Goal: Task Accomplishment & Management: Use online tool/utility

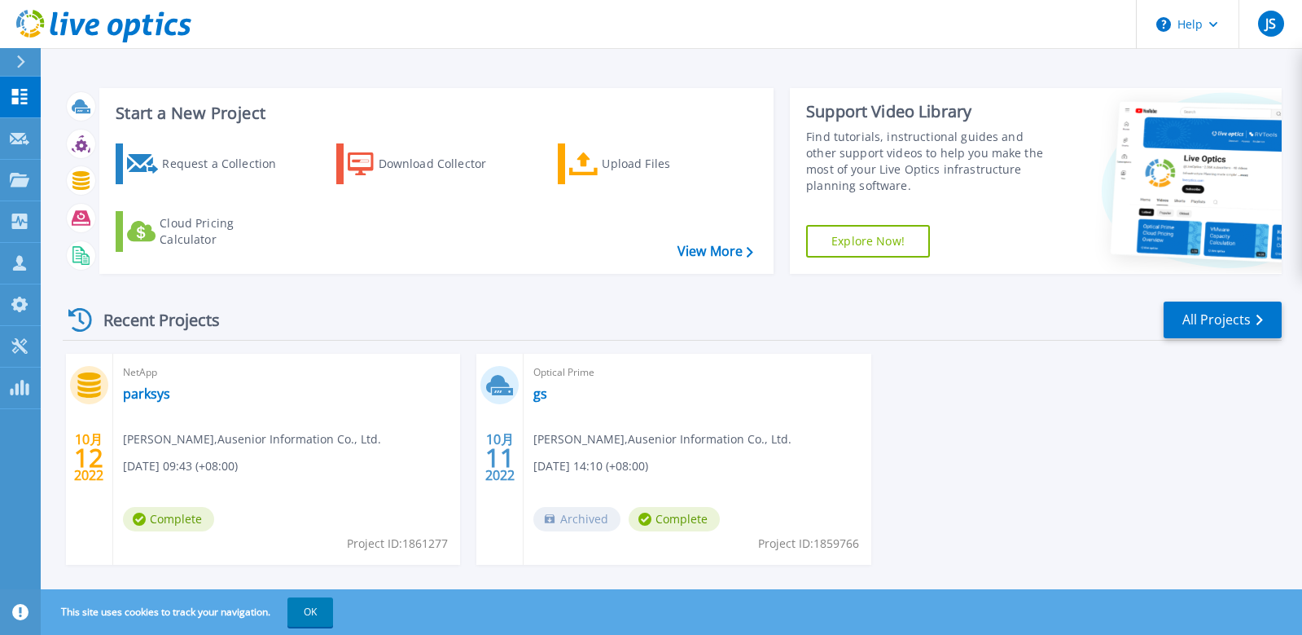
click at [20, 59] on icon at bounding box center [21, 61] width 8 height 13
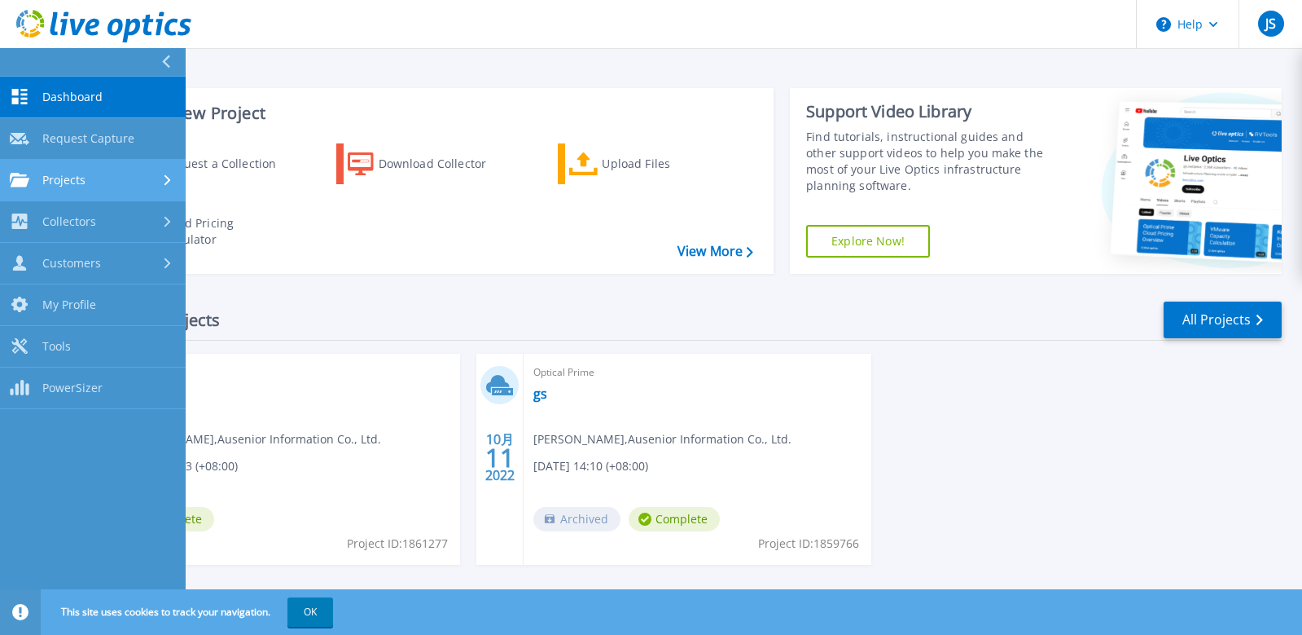
click at [62, 181] on span "Projects" at bounding box center [63, 180] width 43 height 15
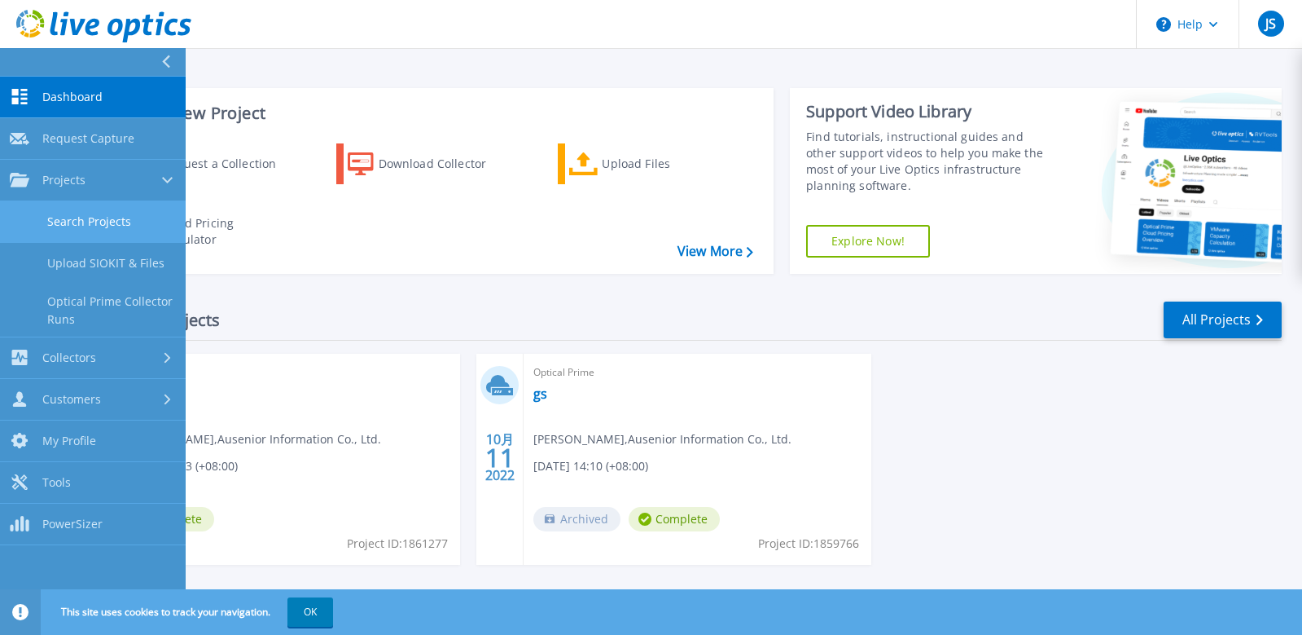
click at [91, 223] on link "Search Projects" at bounding box center [93, 222] width 186 height 42
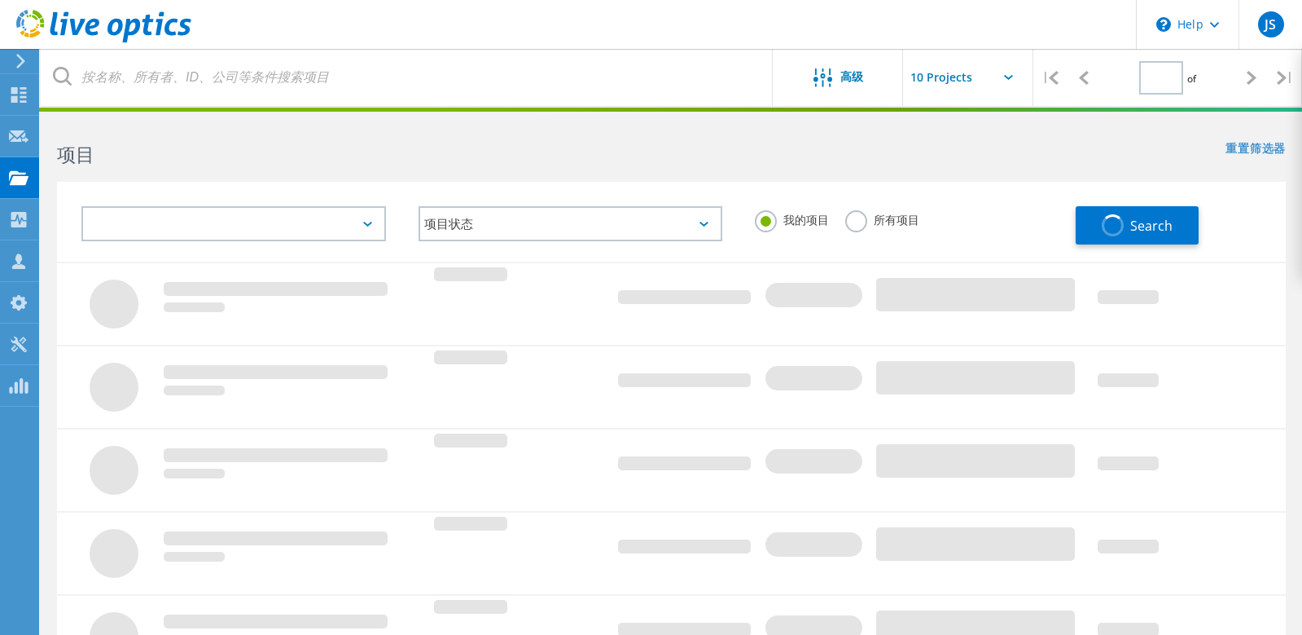
type input "1"
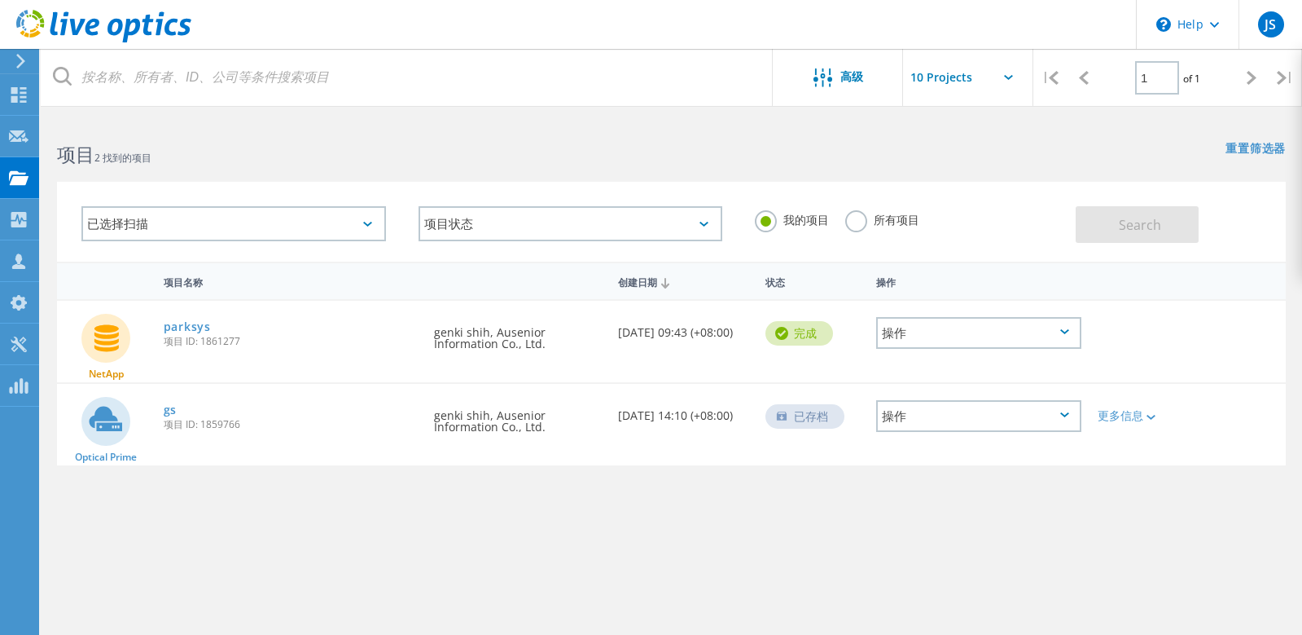
click at [21, 59] on use at bounding box center [20, 61] width 9 height 15
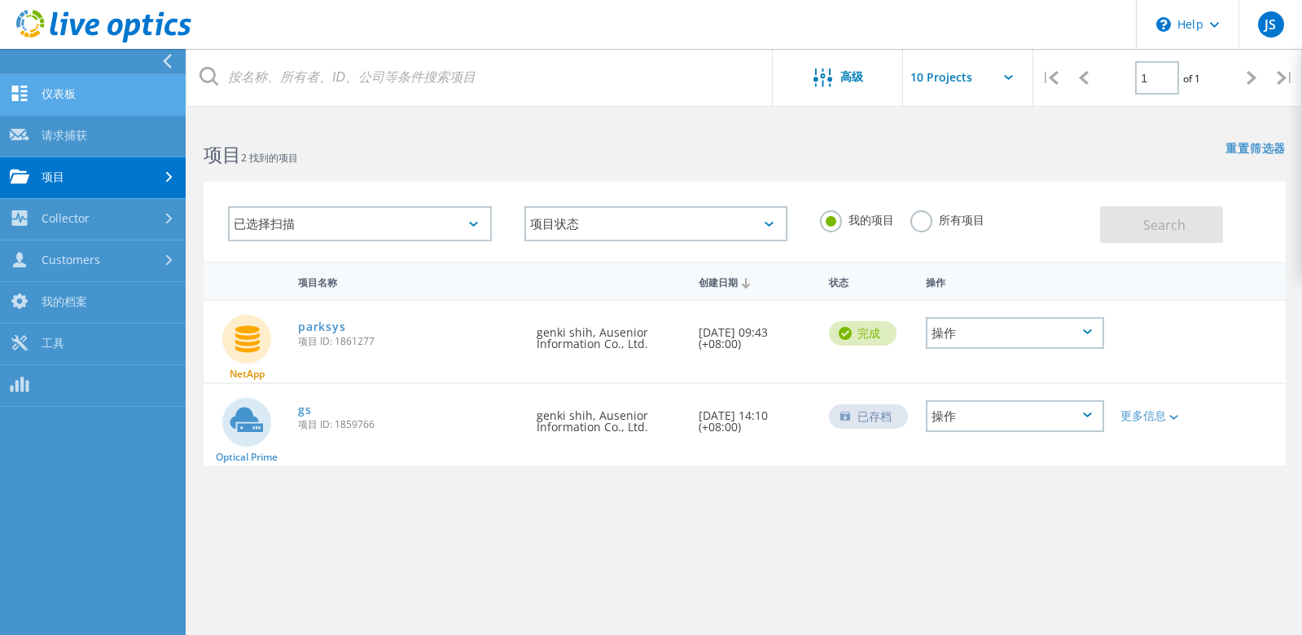
click at [88, 104] on link "仪表板" at bounding box center [93, 95] width 186 height 42
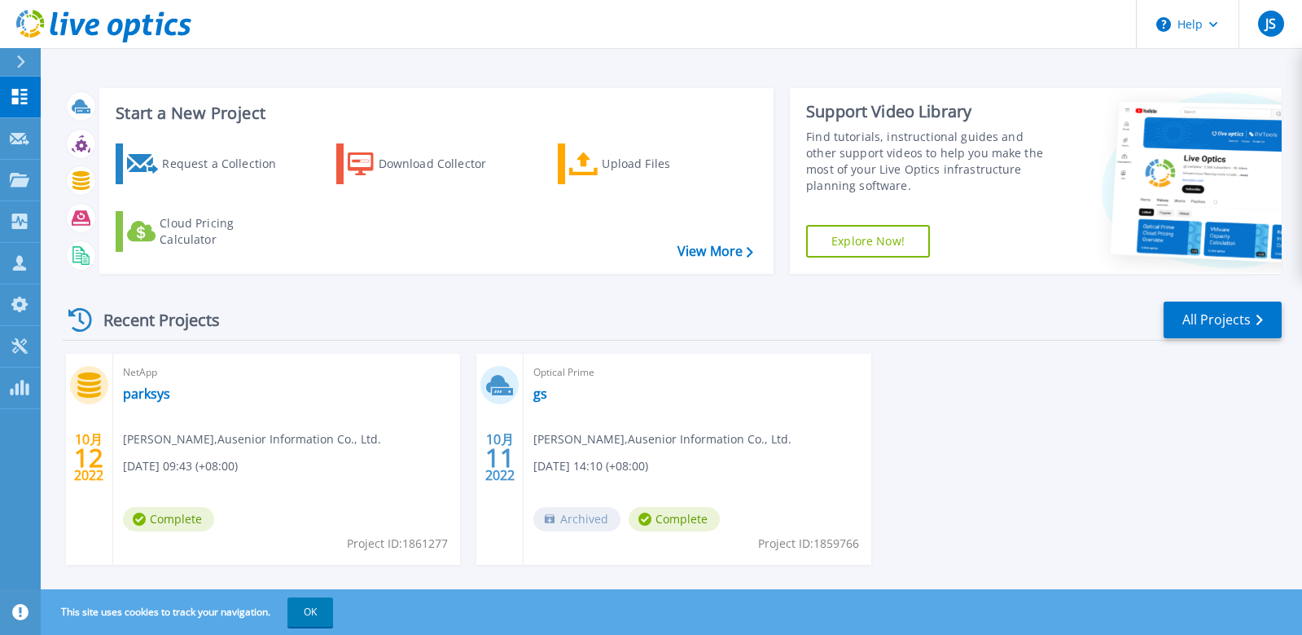
click at [20, 64] on icon at bounding box center [20, 61] width 9 height 13
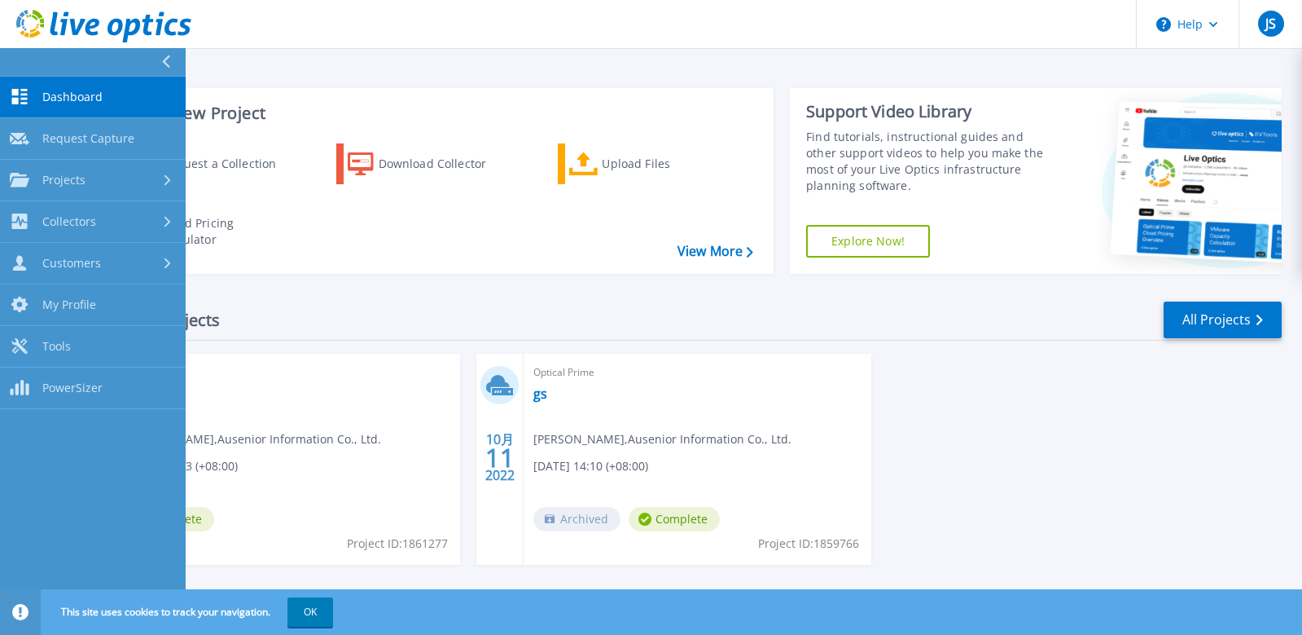
click at [23, 61] on button at bounding box center [93, 62] width 186 height 29
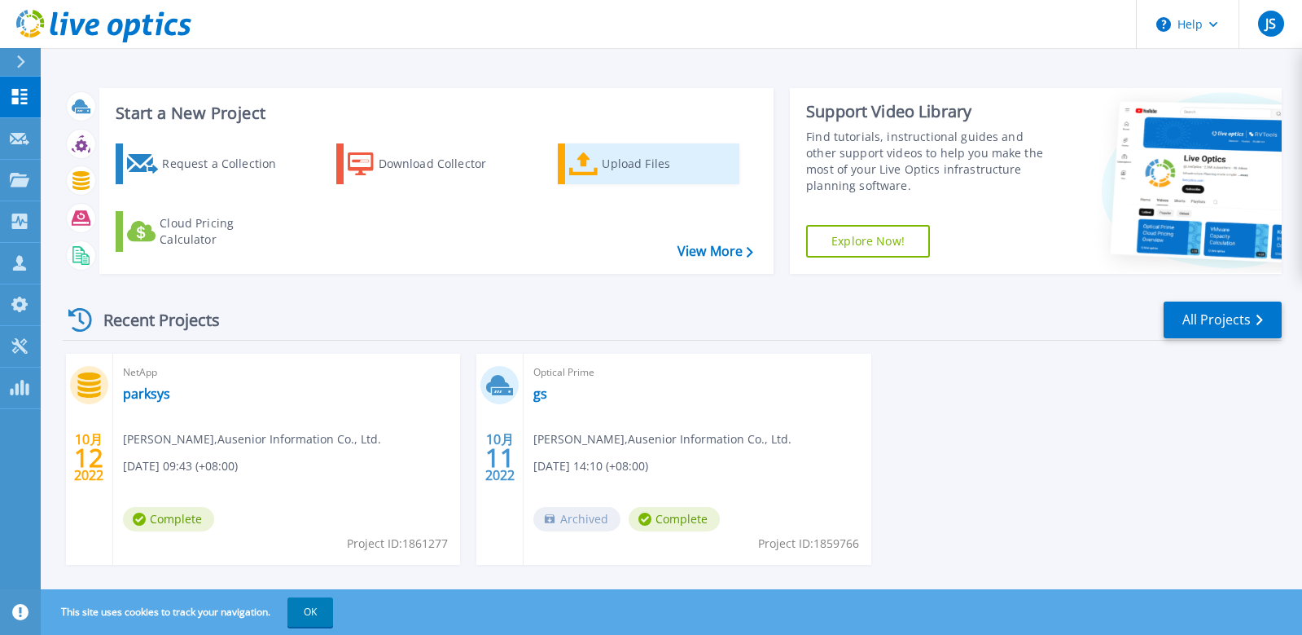
click at [643, 167] on div "Upload Files" at bounding box center [667, 163] width 130 height 33
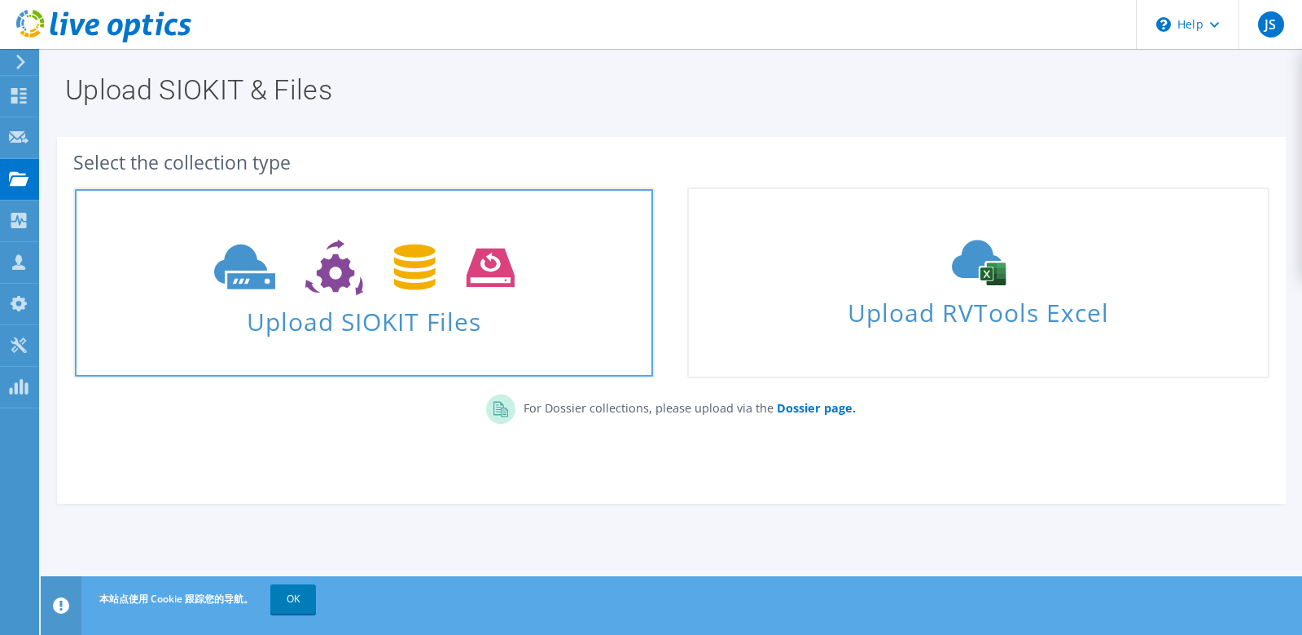
click at [446, 301] on span "Upload SIOKIT Files" at bounding box center [364, 316] width 578 height 35
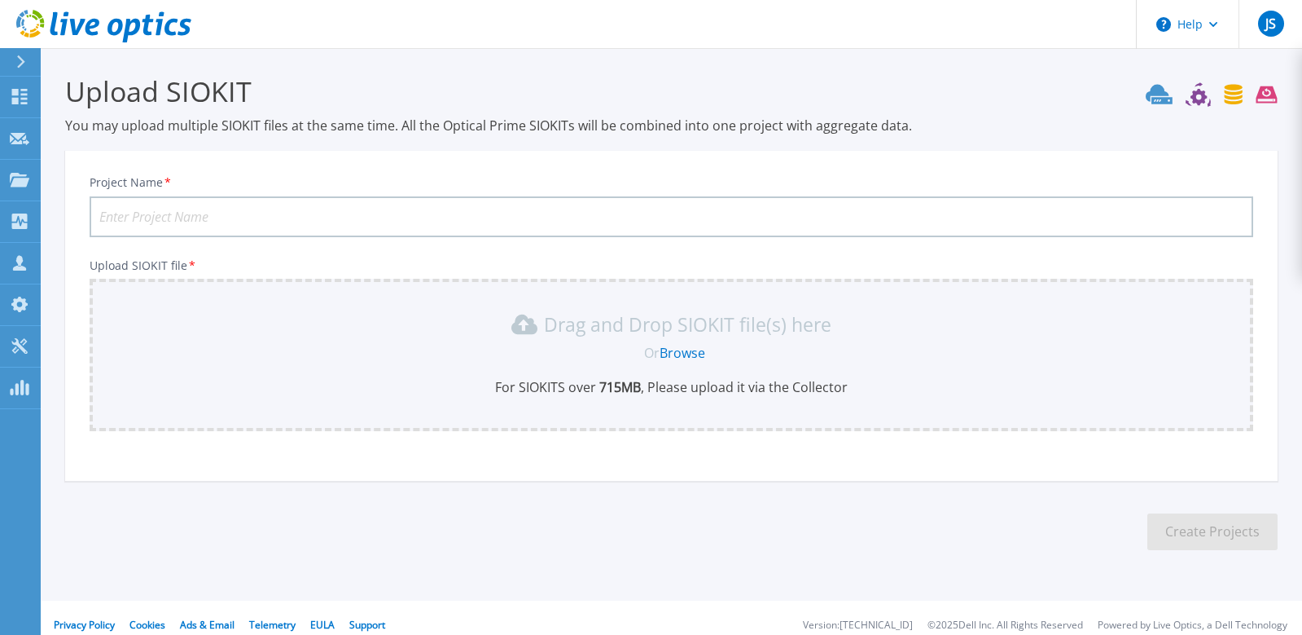
scroll to position [15, 0]
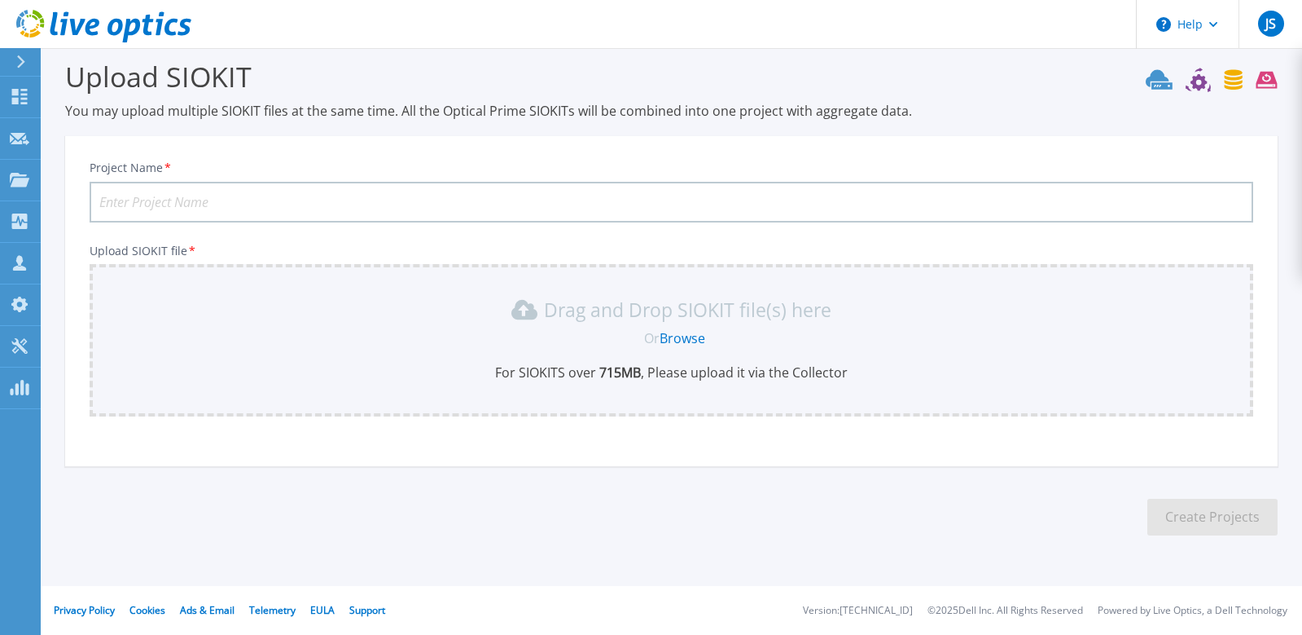
click at [381, 208] on input "Project Name *" at bounding box center [672, 202] width 1164 height 41
type input "s"
click at [23, 64] on icon at bounding box center [20, 61] width 9 height 13
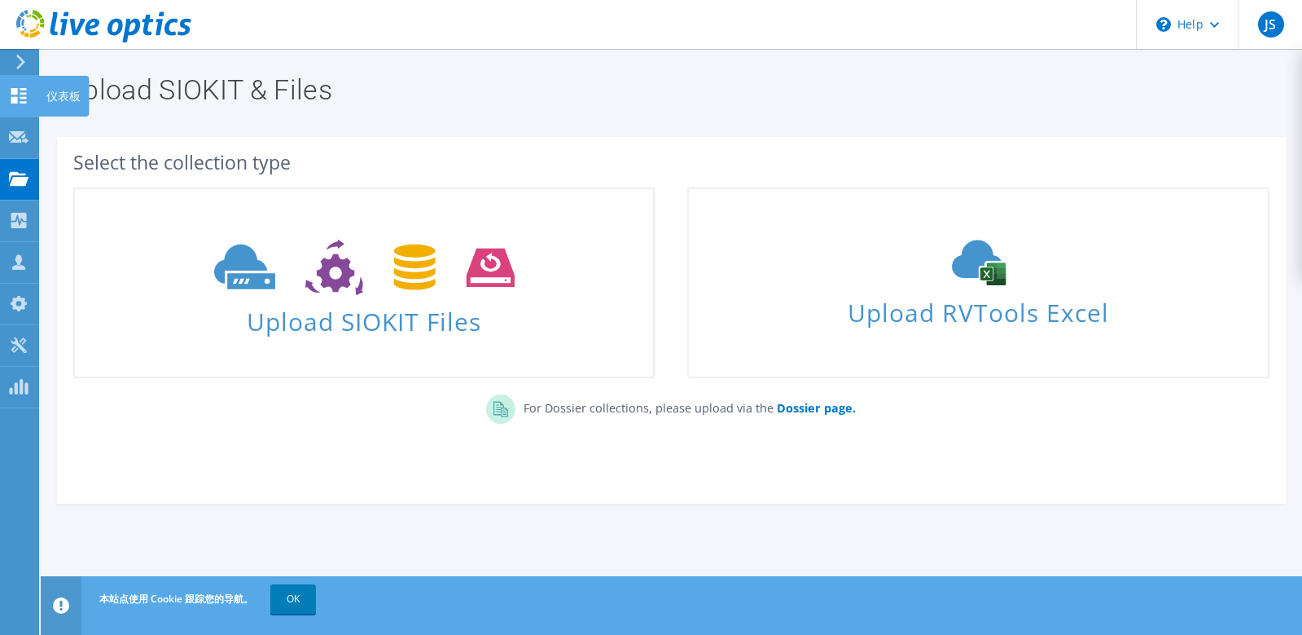
click at [20, 99] on icon at bounding box center [19, 95] width 20 height 15
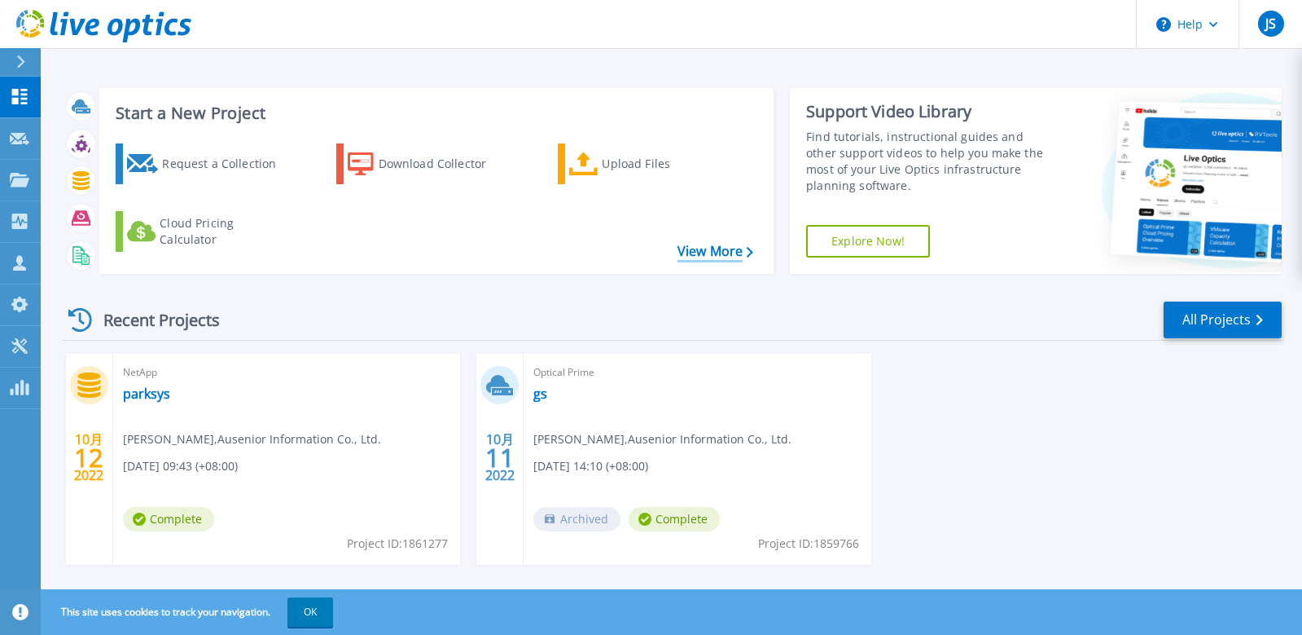
click at [696, 248] on link "View More" at bounding box center [716, 251] width 76 height 15
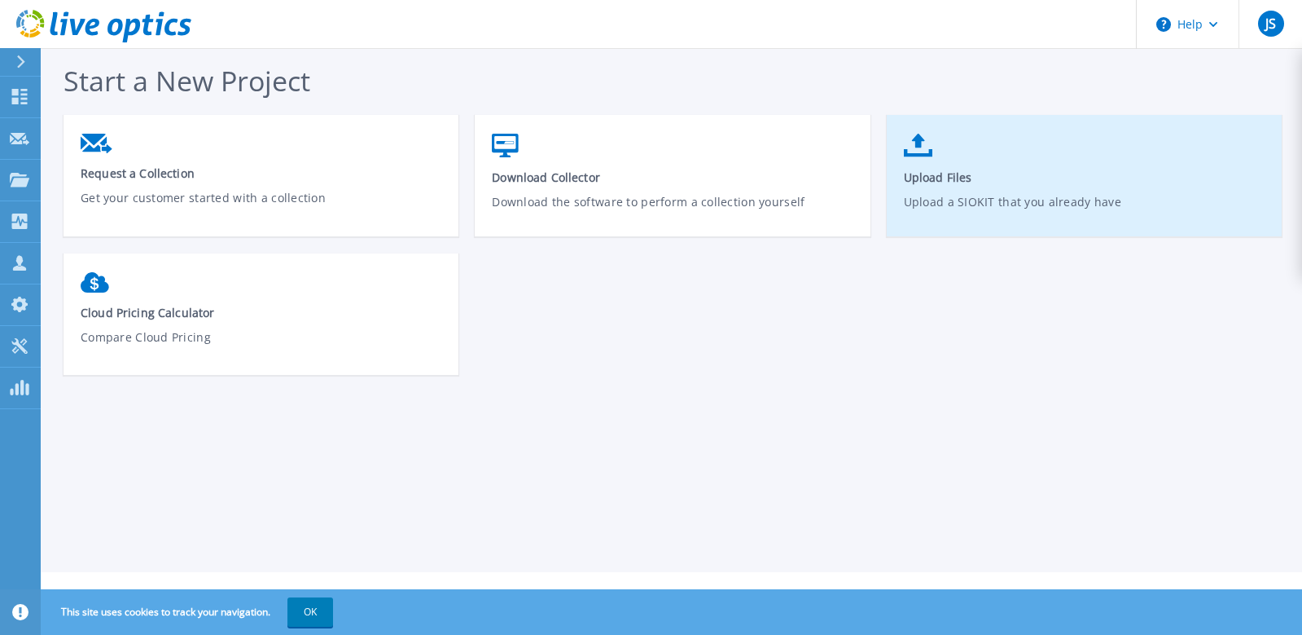
click at [1136, 225] on p "Upload a SIOKIT that you already have" at bounding box center [1085, 211] width 362 height 37
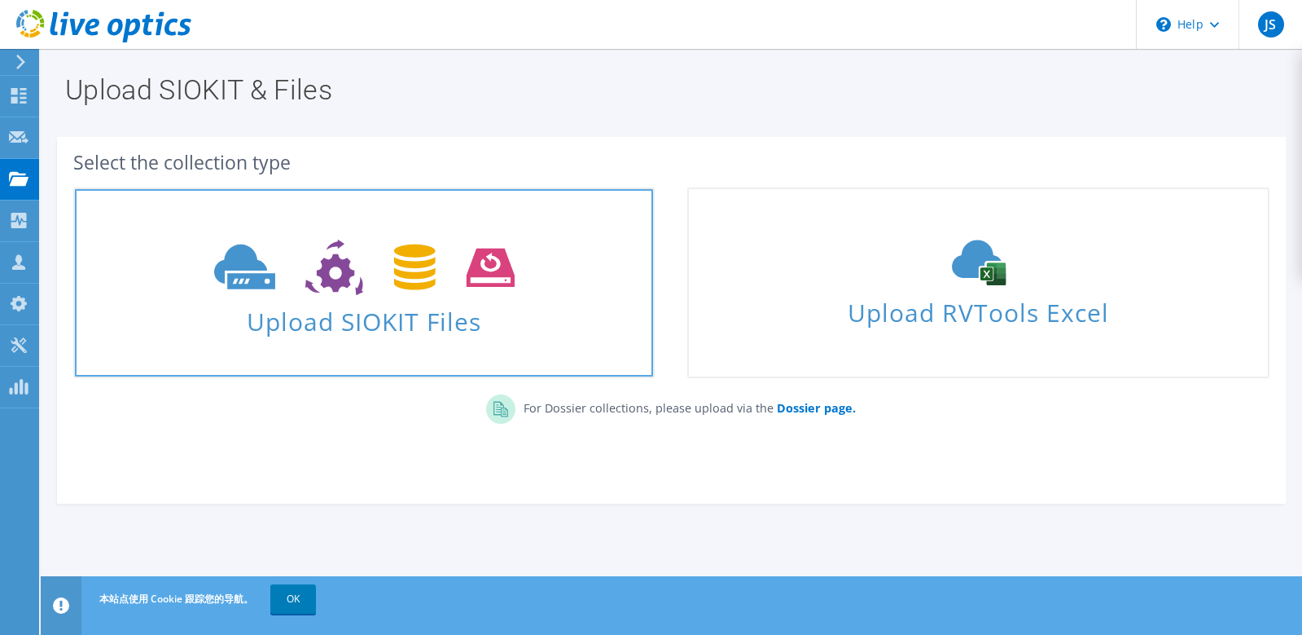
click at [527, 283] on span at bounding box center [364, 265] width 578 height 68
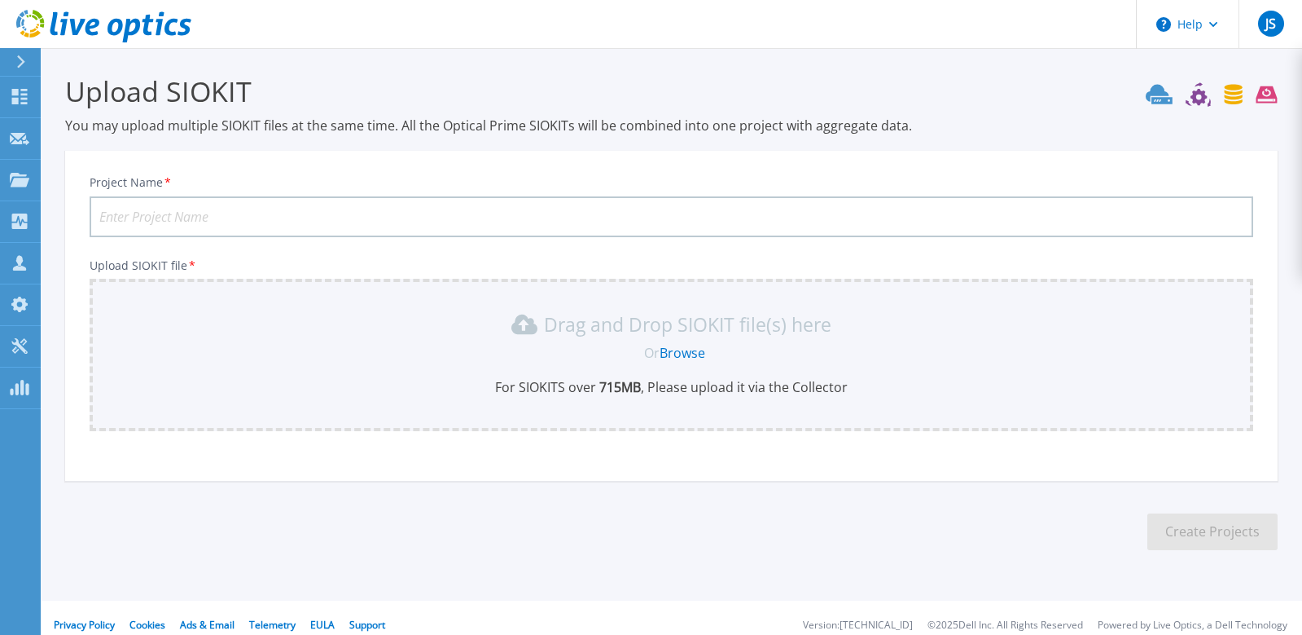
scroll to position [15, 0]
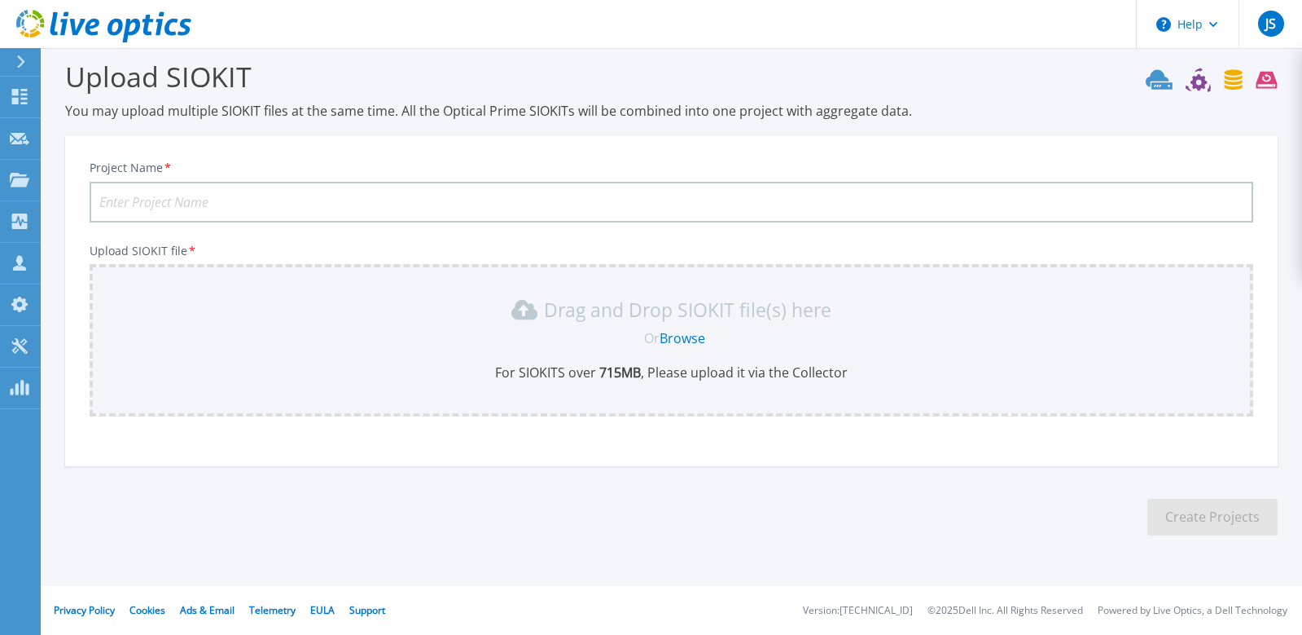
click at [503, 205] on input "Project Name *" at bounding box center [672, 202] width 1164 height 41
click at [692, 338] on link "Browse" at bounding box center [683, 338] width 46 height 18
click at [794, 495] on section "Upload SIOKIT You may upload multiple SIOKIT files at the same time. All the Op…" at bounding box center [672, 302] width 1262 height 538
click at [1167, 90] on icon at bounding box center [1212, 80] width 132 height 24
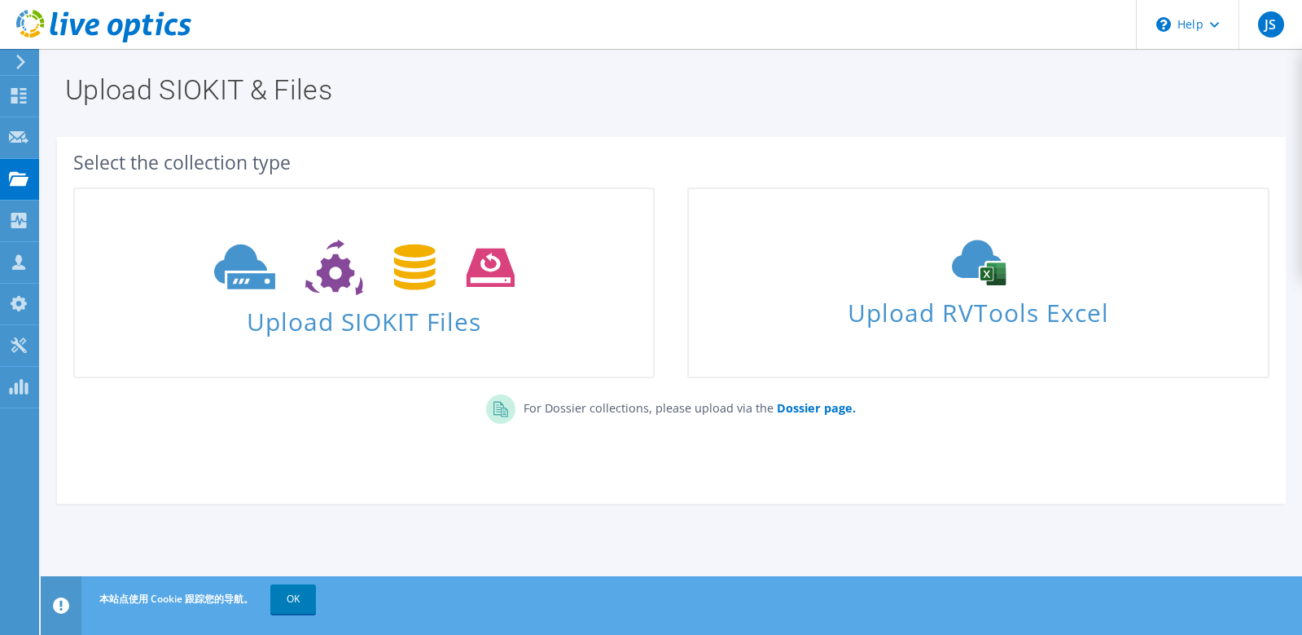
click at [164, 450] on div "Select the collection type Upload SIOKIT Files" at bounding box center [671, 312] width 1229 height 334
click at [305, 605] on link "OK" at bounding box center [293, 598] width 46 height 29
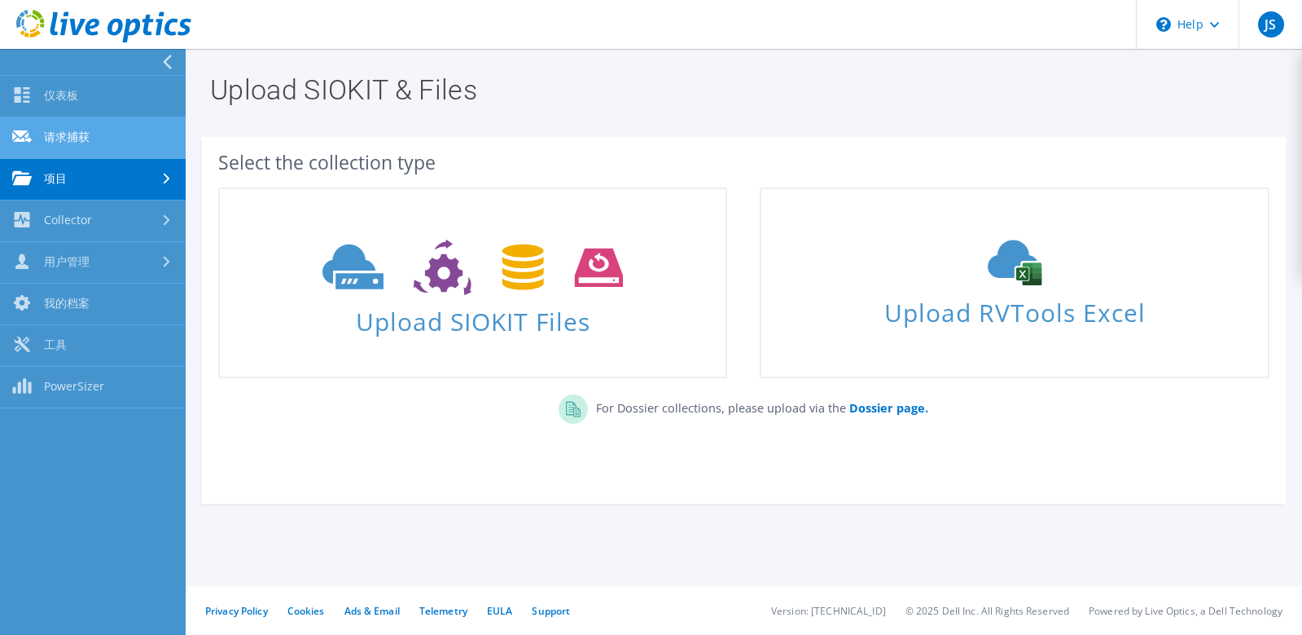
click at [86, 137] on link "请求捕获" at bounding box center [93, 138] width 186 height 42
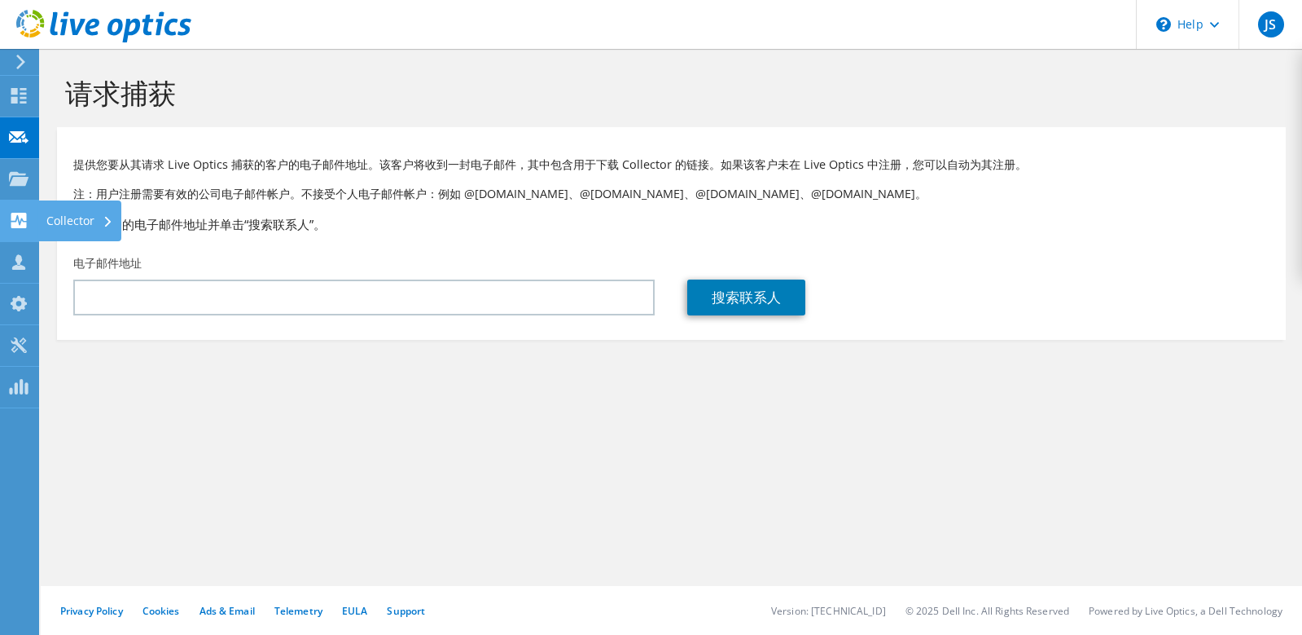
click at [25, 220] on use at bounding box center [18, 220] width 15 height 15
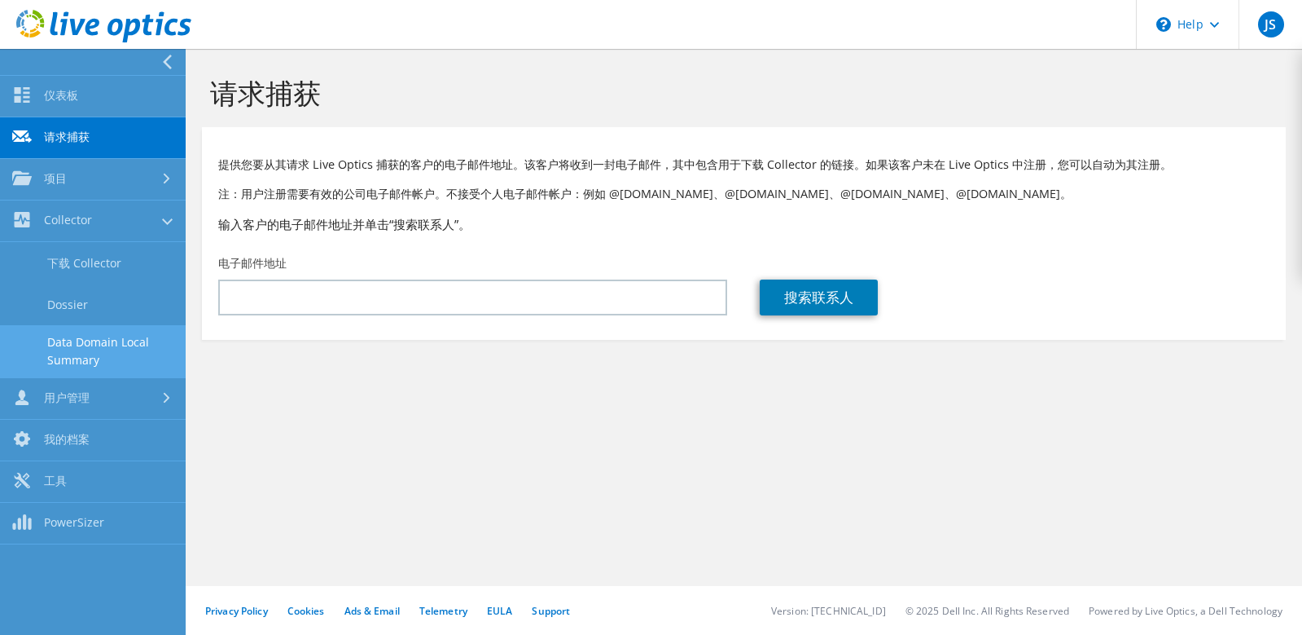
click at [109, 337] on link "Data Domain Local Summary" at bounding box center [93, 351] width 186 height 52
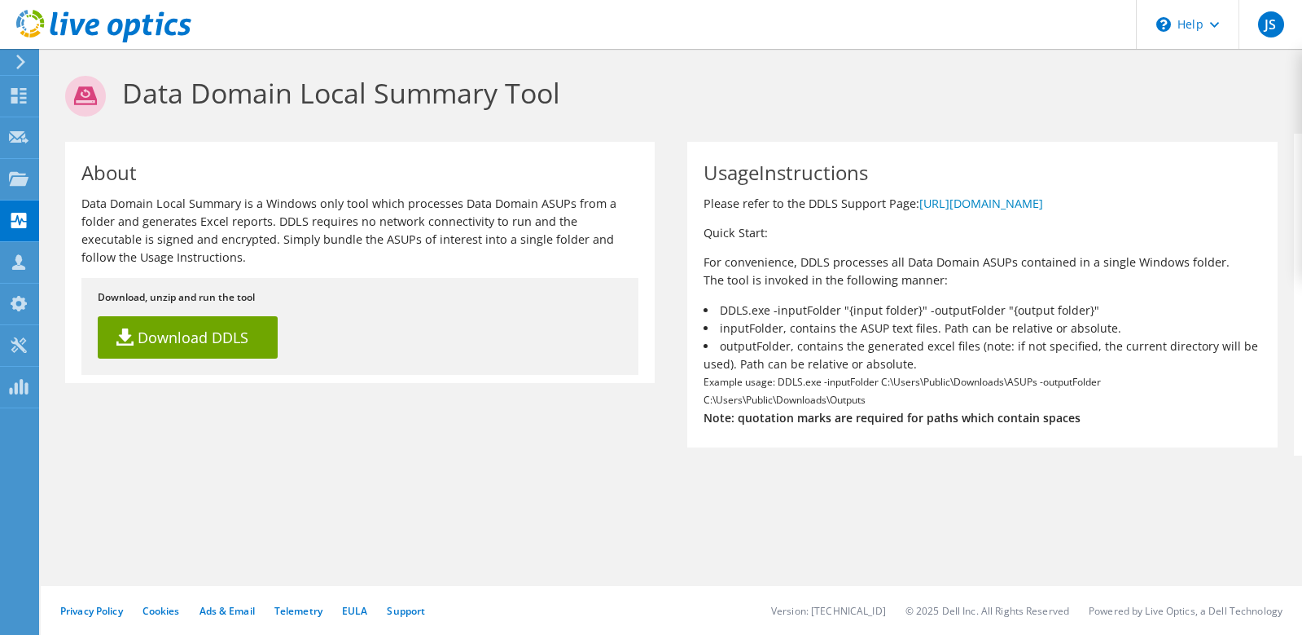
click at [17, 65] on icon at bounding box center [21, 62] width 12 height 15
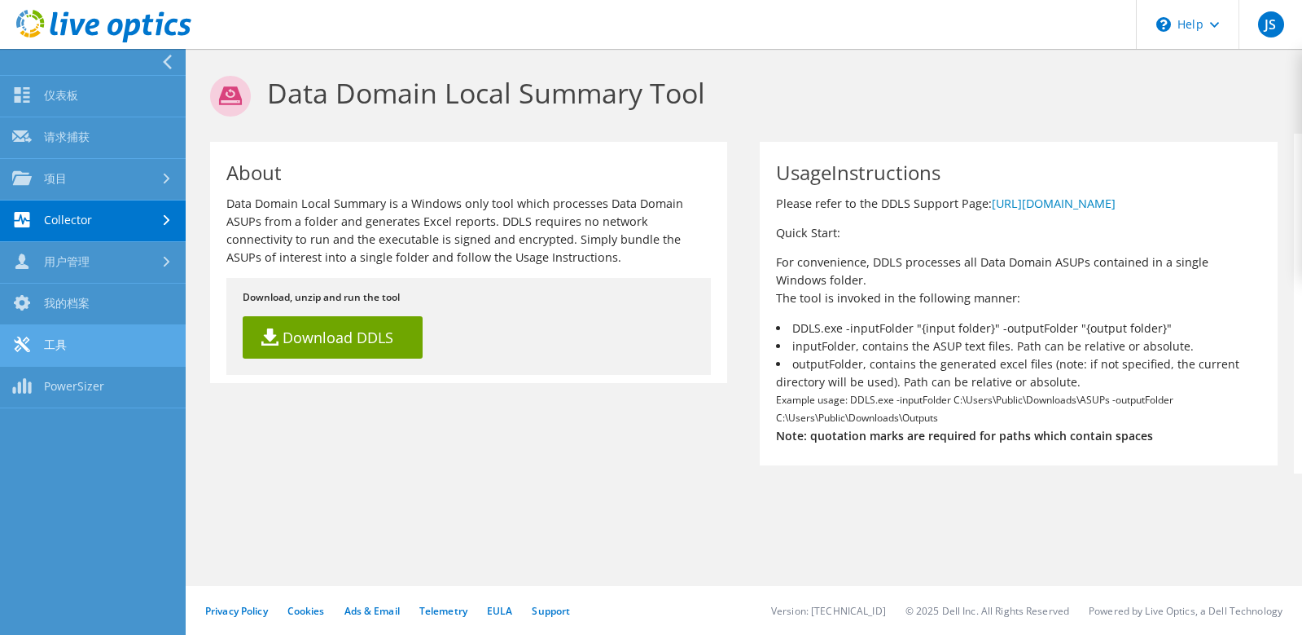
click at [69, 350] on link "工具" at bounding box center [93, 346] width 186 height 42
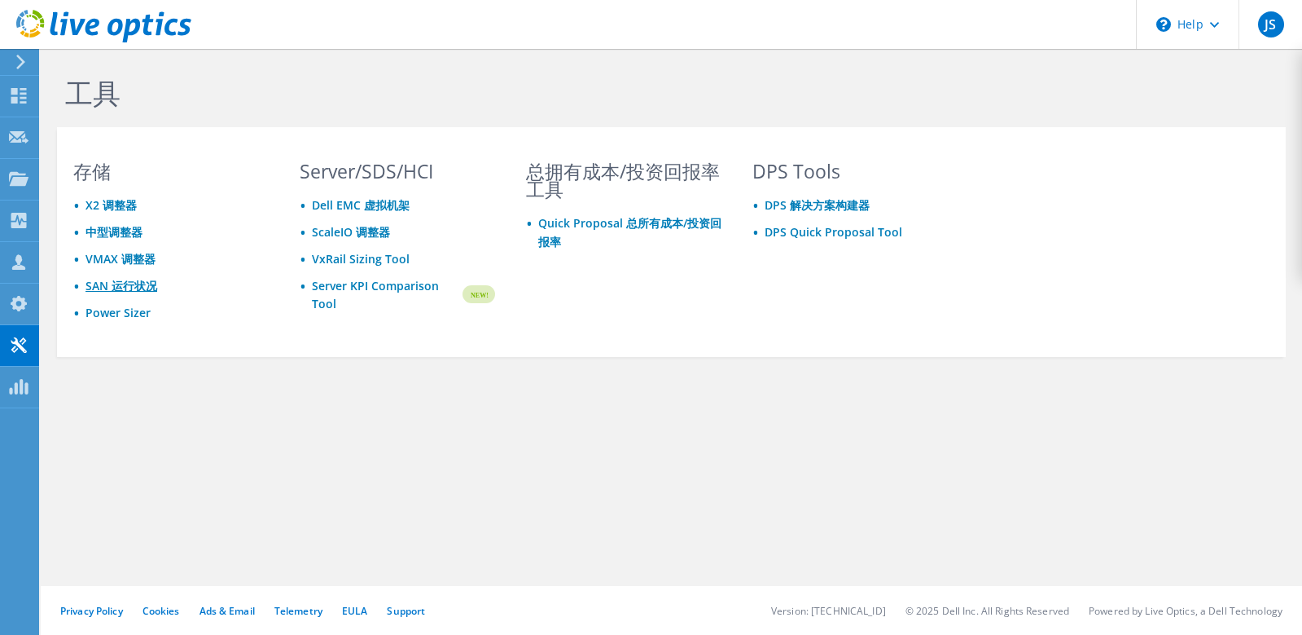
click at [135, 293] on link "SAN 运行状况" at bounding box center [122, 285] width 72 height 15
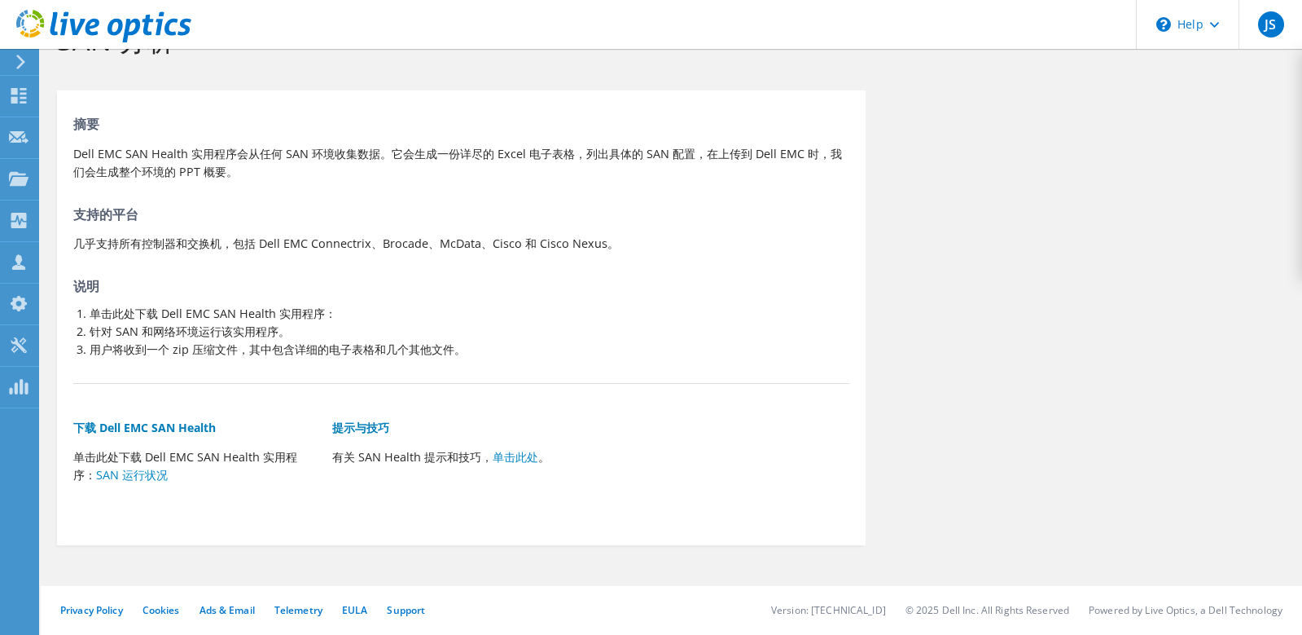
scroll to position [61, 0]
click at [593, 156] on p "Dell EMC SAN Health 实用程序会从任何 SAN 环境收集数据。它会生成一份详尽的 Excel 电子表格，列出具体的 SAN 配置，在上传到 …" at bounding box center [461, 163] width 776 height 36
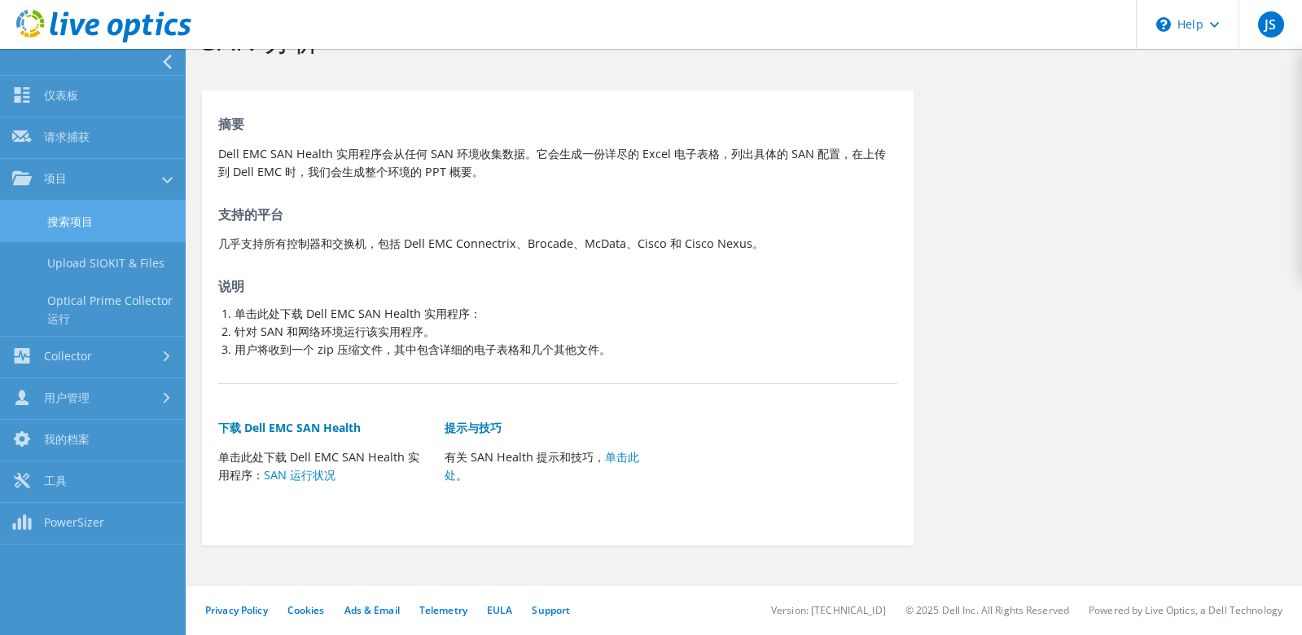
click at [91, 227] on link "搜索项目" at bounding box center [93, 221] width 186 height 42
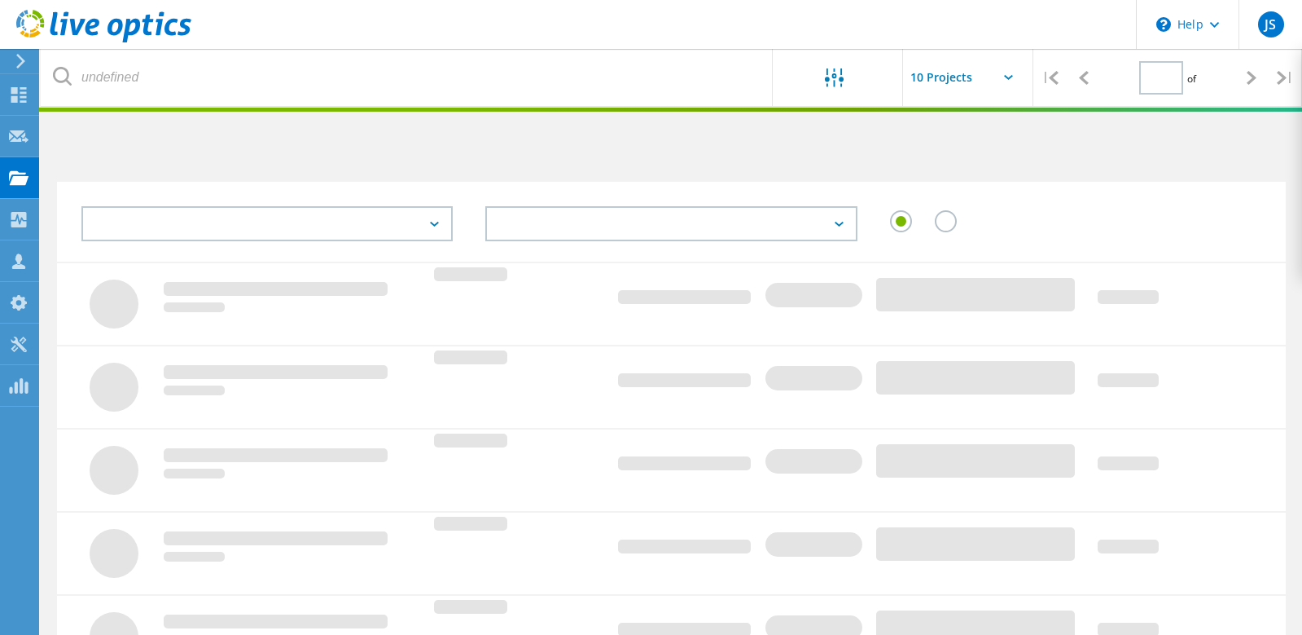
type input "1"
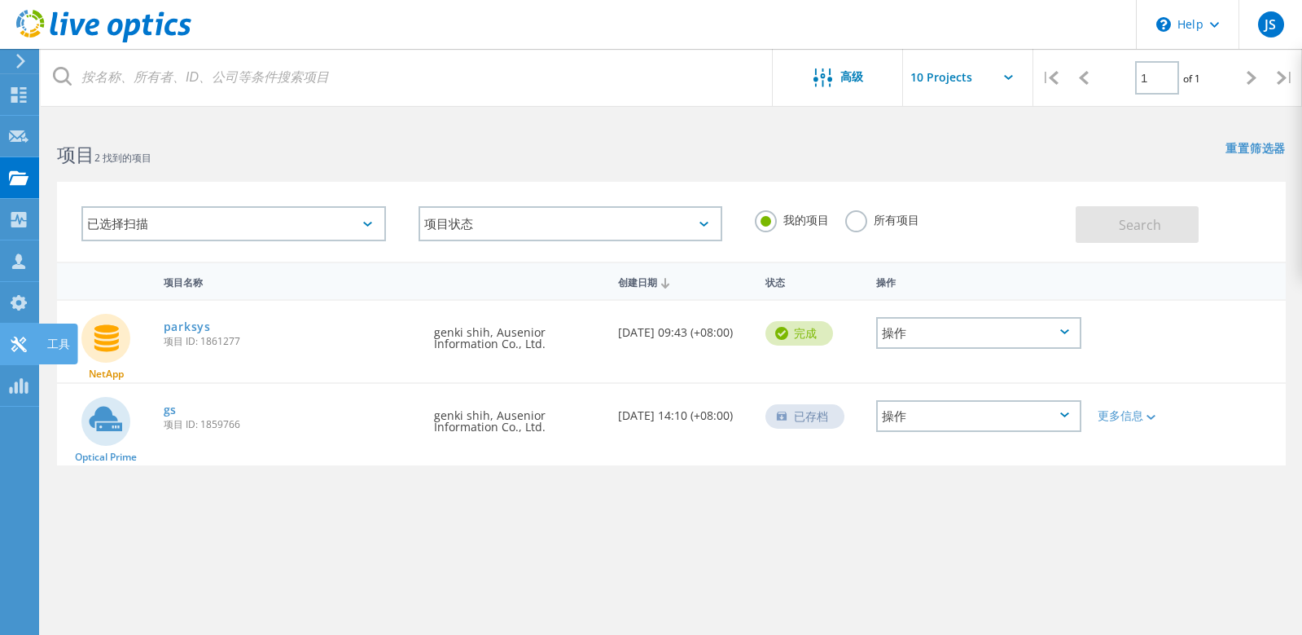
click at [15, 351] on icon at bounding box center [19, 343] width 20 height 15
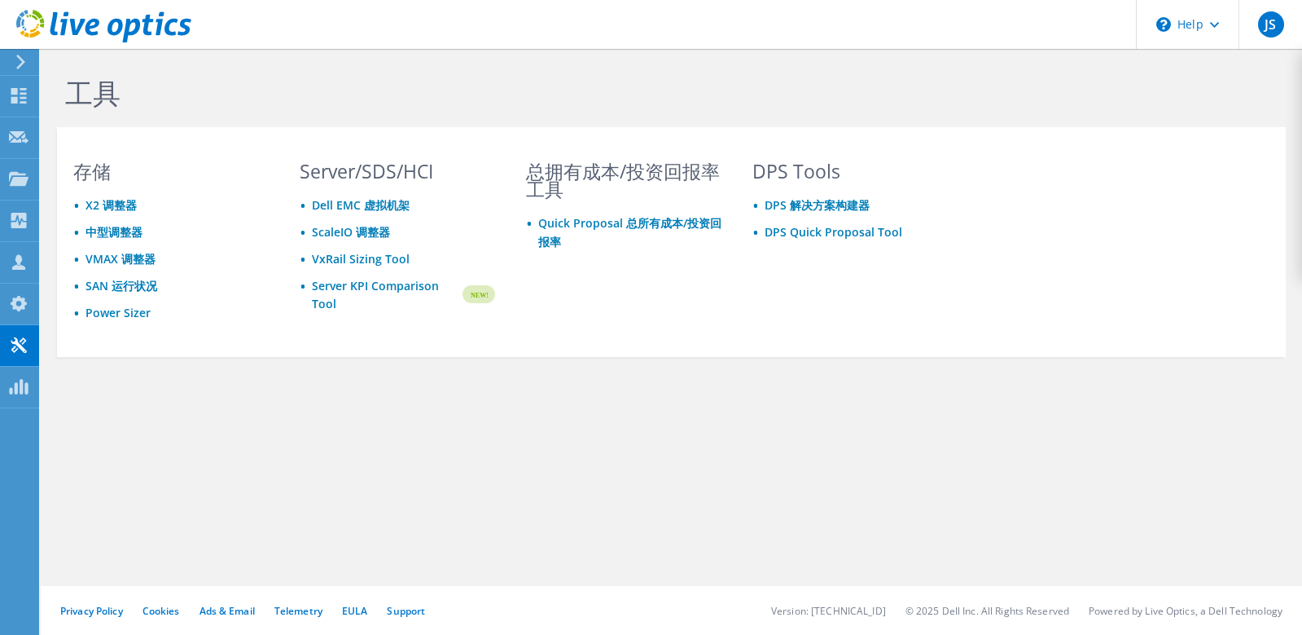
click at [18, 62] on icon at bounding box center [21, 62] width 12 height 15
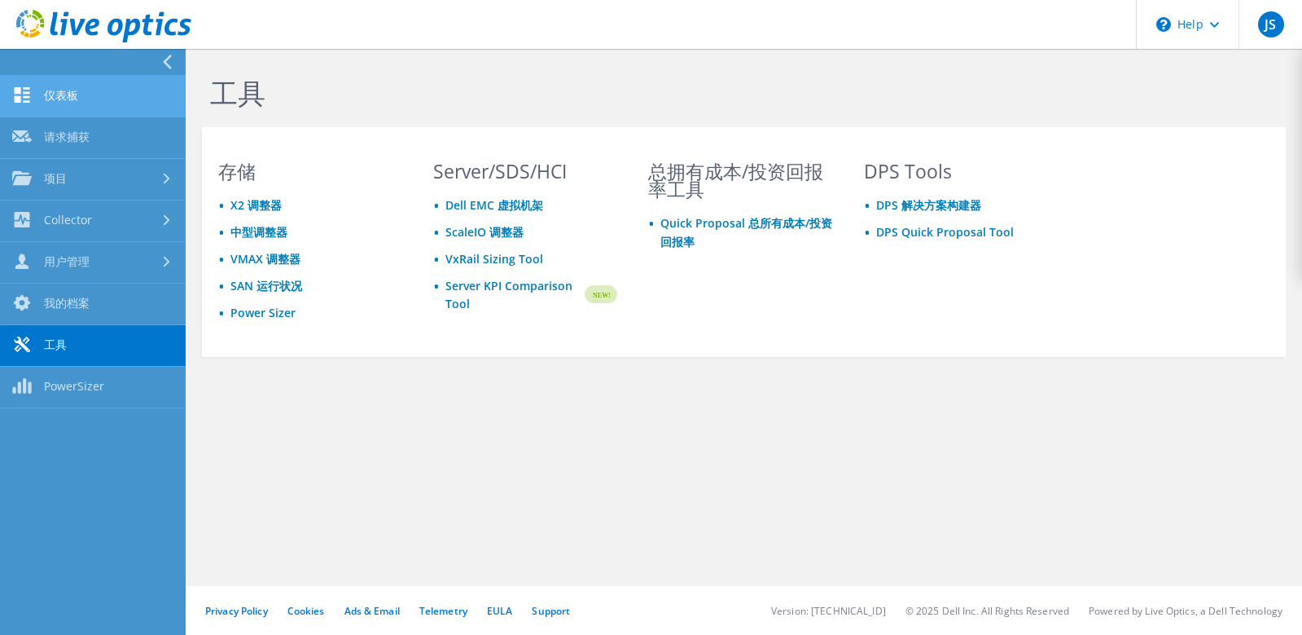
click at [71, 106] on link "仪表板" at bounding box center [93, 97] width 186 height 42
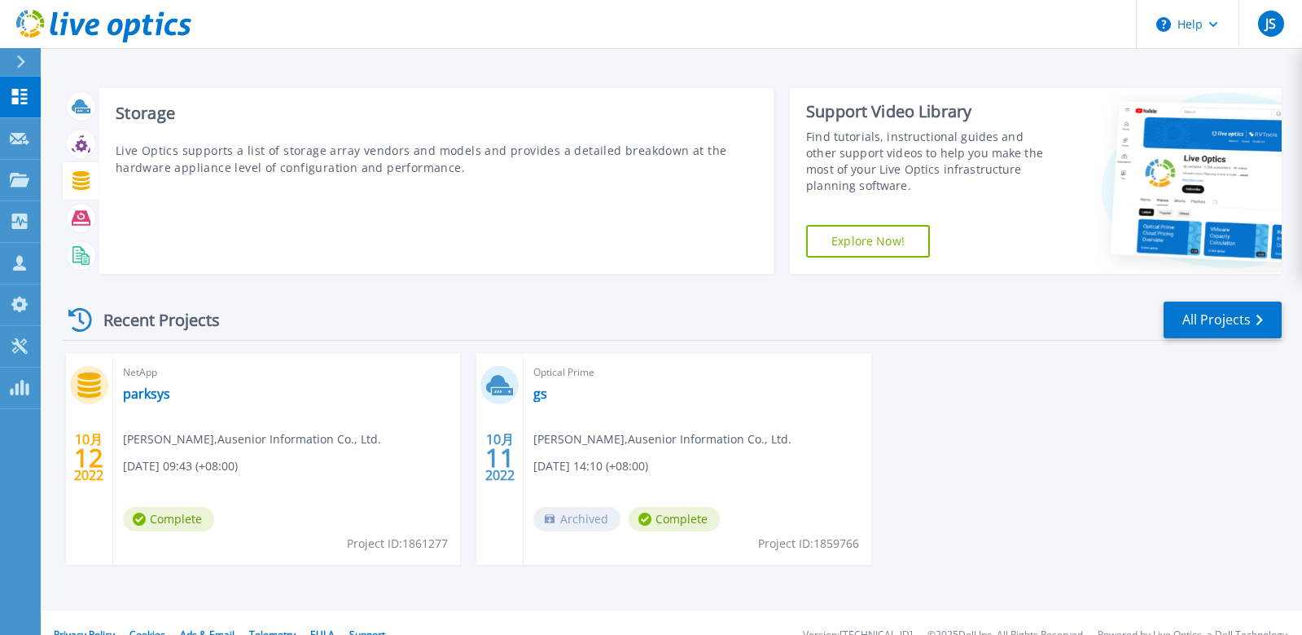
click at [84, 175] on icon at bounding box center [80, 180] width 17 height 19
click at [139, 115] on h3 "Storage" at bounding box center [437, 113] width 642 height 18
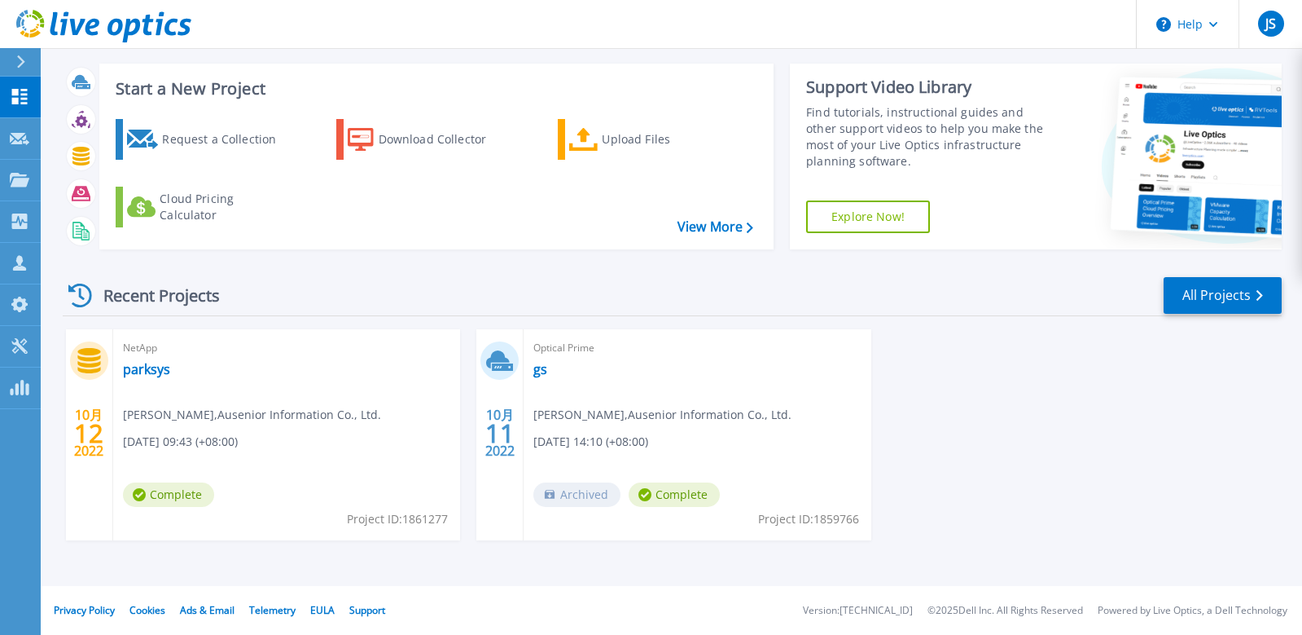
scroll to position [24, 0]
click at [240, 145] on div "Request a Collection" at bounding box center [227, 139] width 130 height 33
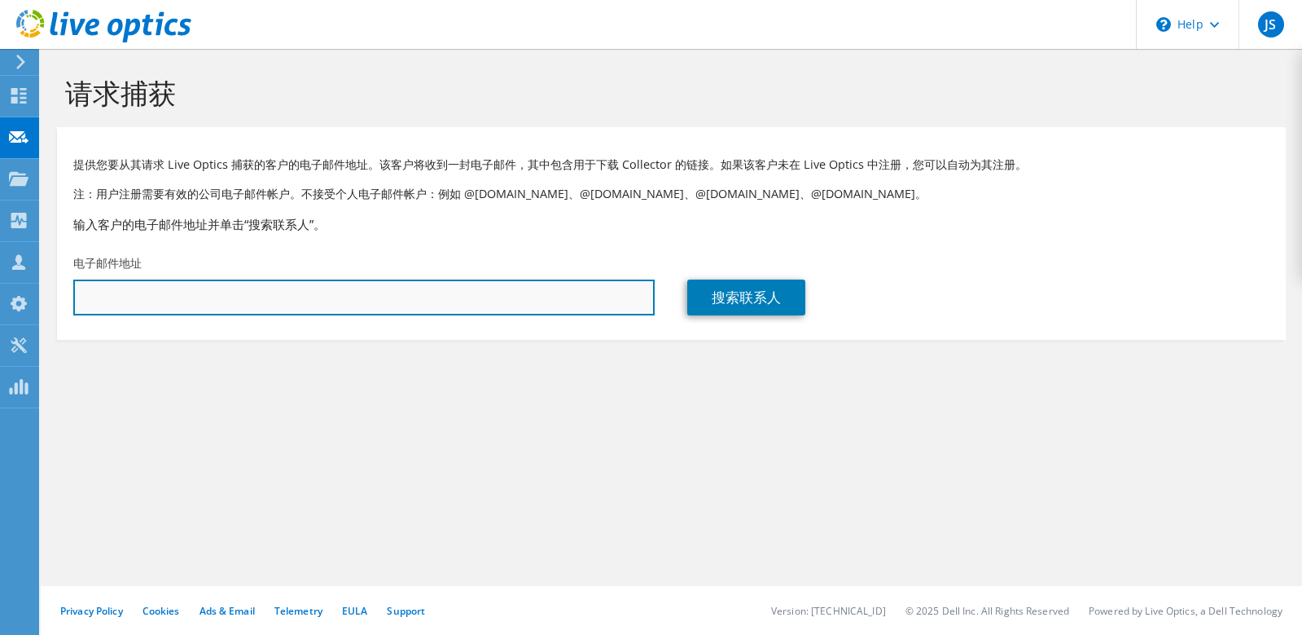
click at [474, 297] on input "text" at bounding box center [364, 297] width 582 height 36
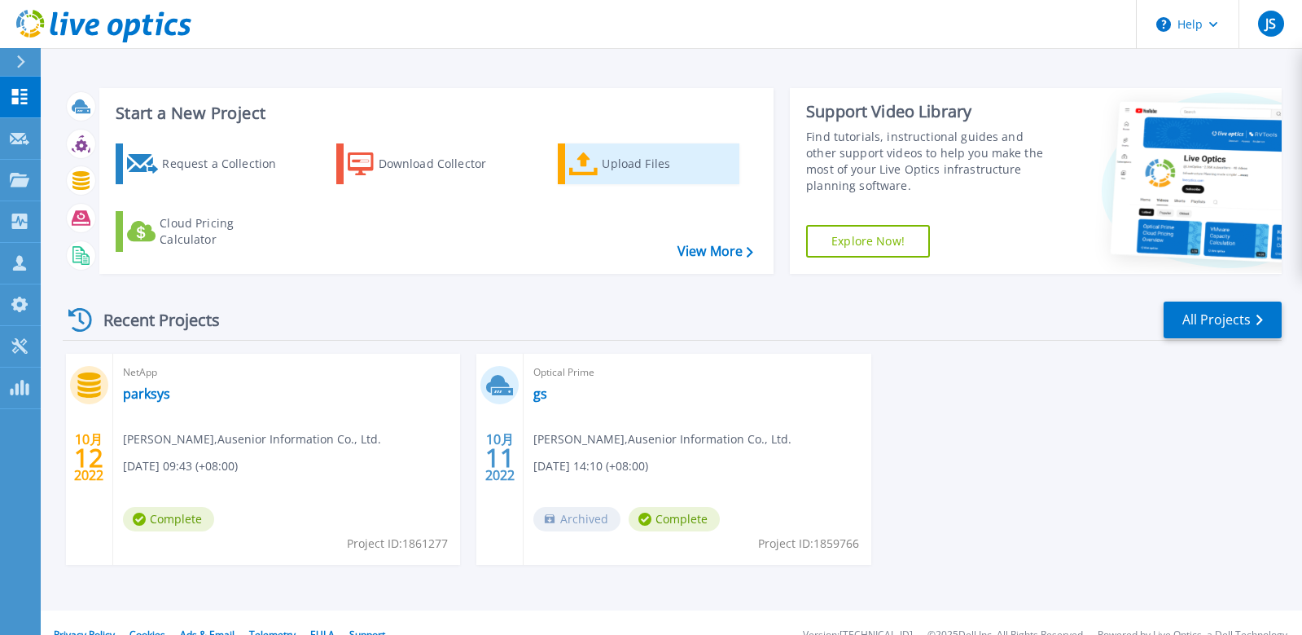
click at [643, 173] on div "Upload Files" at bounding box center [667, 163] width 130 height 33
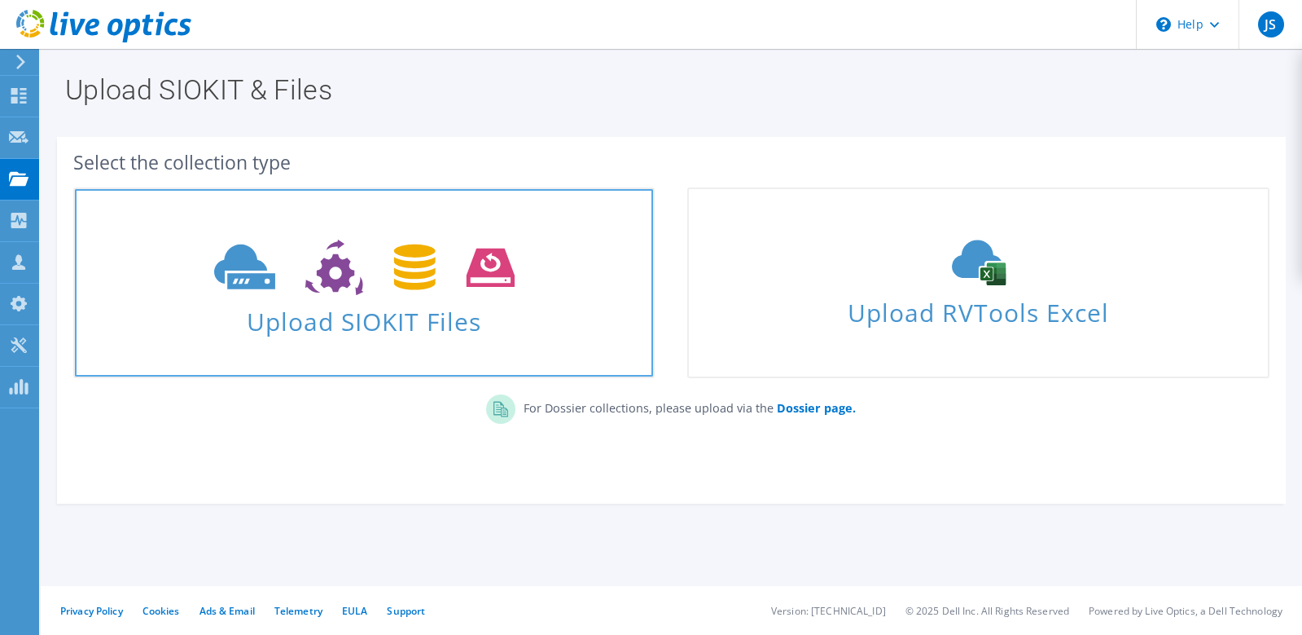
click at [486, 277] on use at bounding box center [364, 267] width 301 height 56
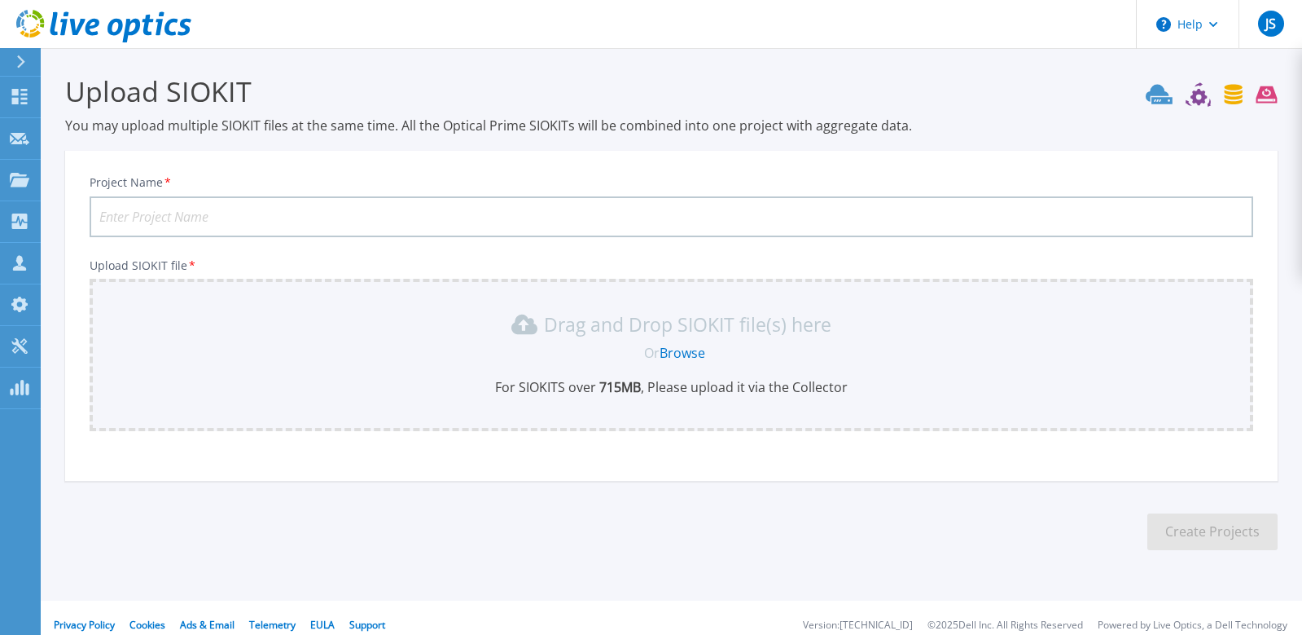
scroll to position [15, 0]
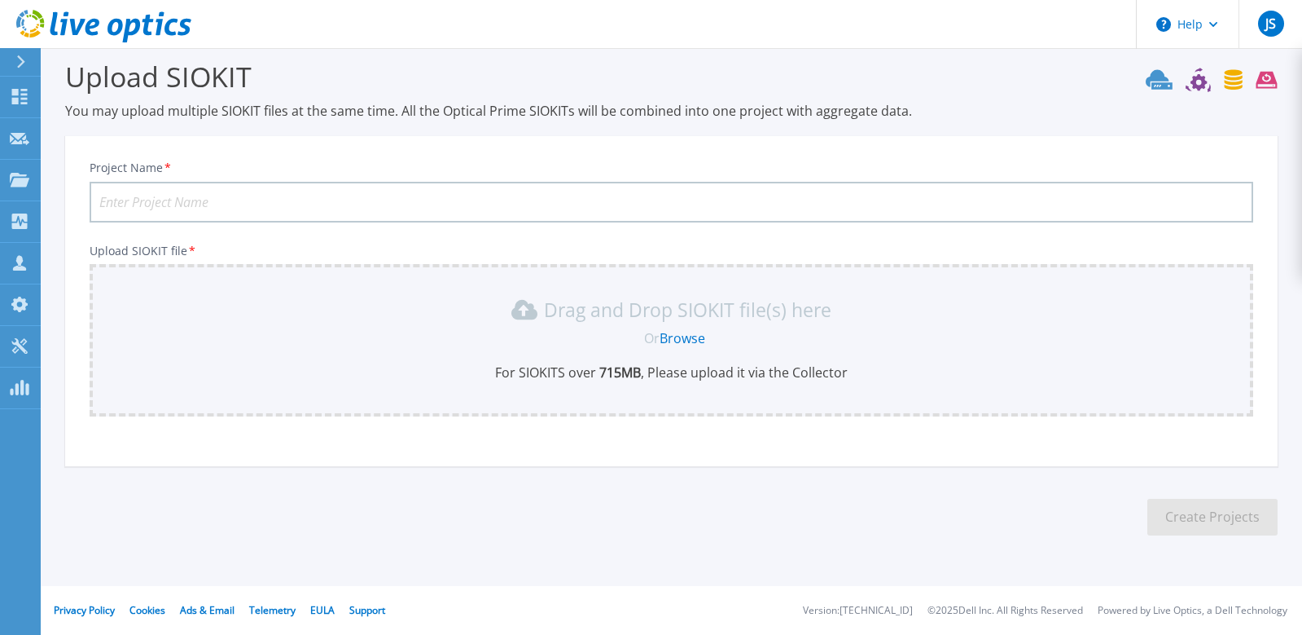
click at [464, 187] on input "Project Name *" at bounding box center [672, 202] width 1164 height 41
click at [469, 176] on div "Project Name *" at bounding box center [672, 191] width 1164 height 62
click at [375, 246] on p "Upload SIOKIT file *" at bounding box center [672, 250] width 1164 height 13
click at [393, 216] on input "Project Name *" at bounding box center [672, 202] width 1164 height 41
type input "s"
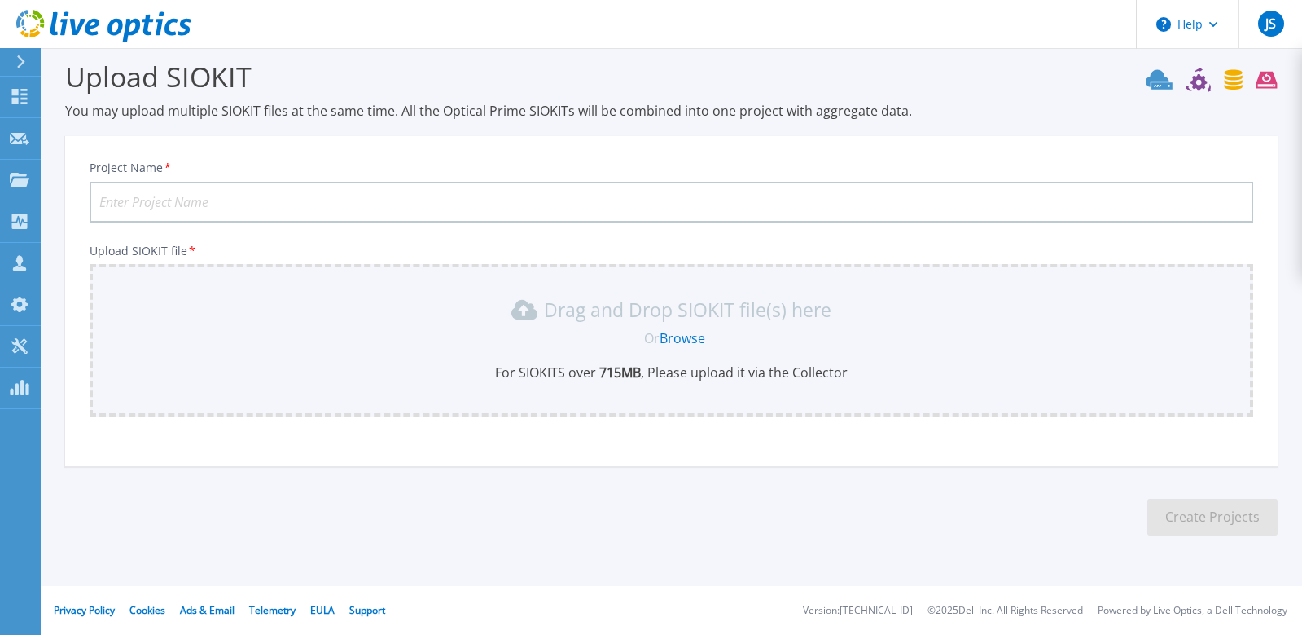
click at [259, 196] on input "Project Name *" at bounding box center [672, 202] width 1164 height 41
type input "s"
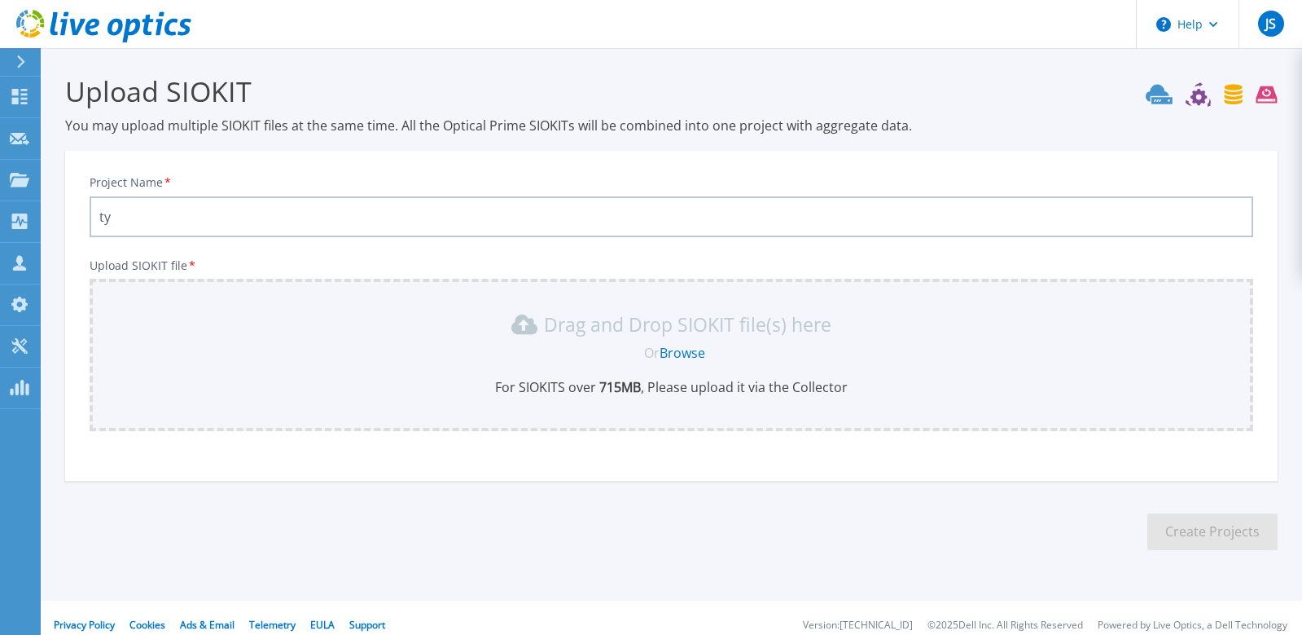
scroll to position [0, 0]
type input "ty"
click at [22, 68] on icon at bounding box center [20, 61] width 9 height 13
click at [22, 68] on button at bounding box center [20, 62] width 41 height 29
click at [1203, 95] on icon at bounding box center [1199, 97] width 16 height 16
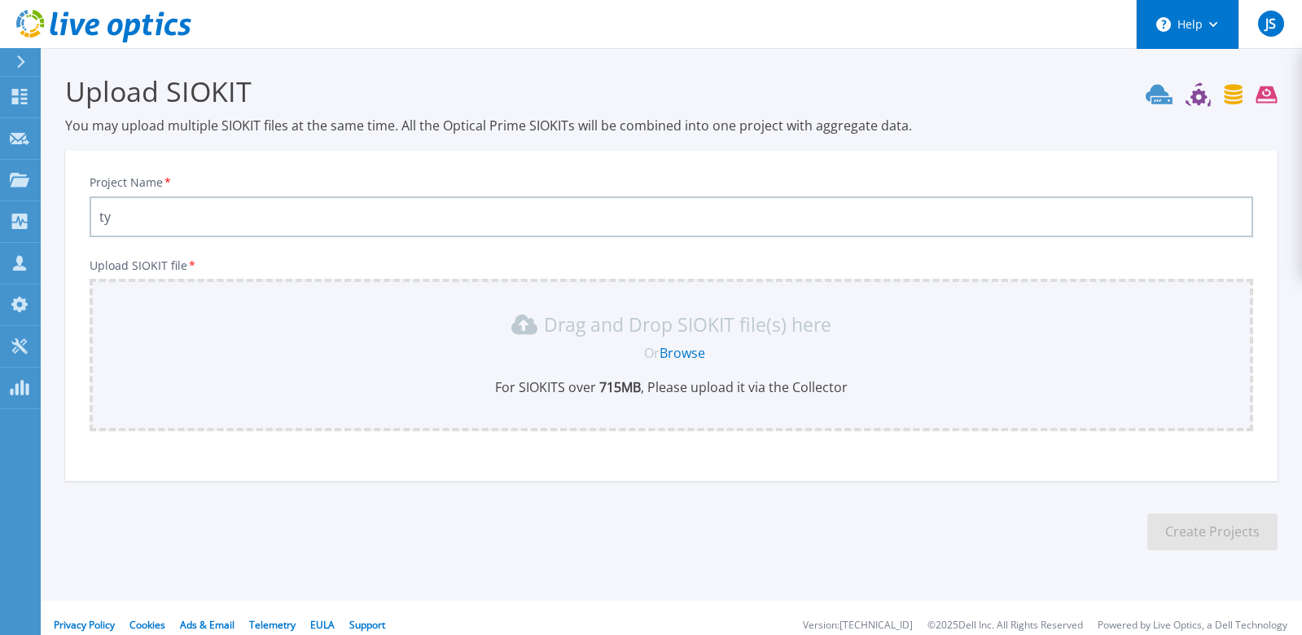
click at [1170, 17] on icon at bounding box center [1164, 24] width 15 height 15
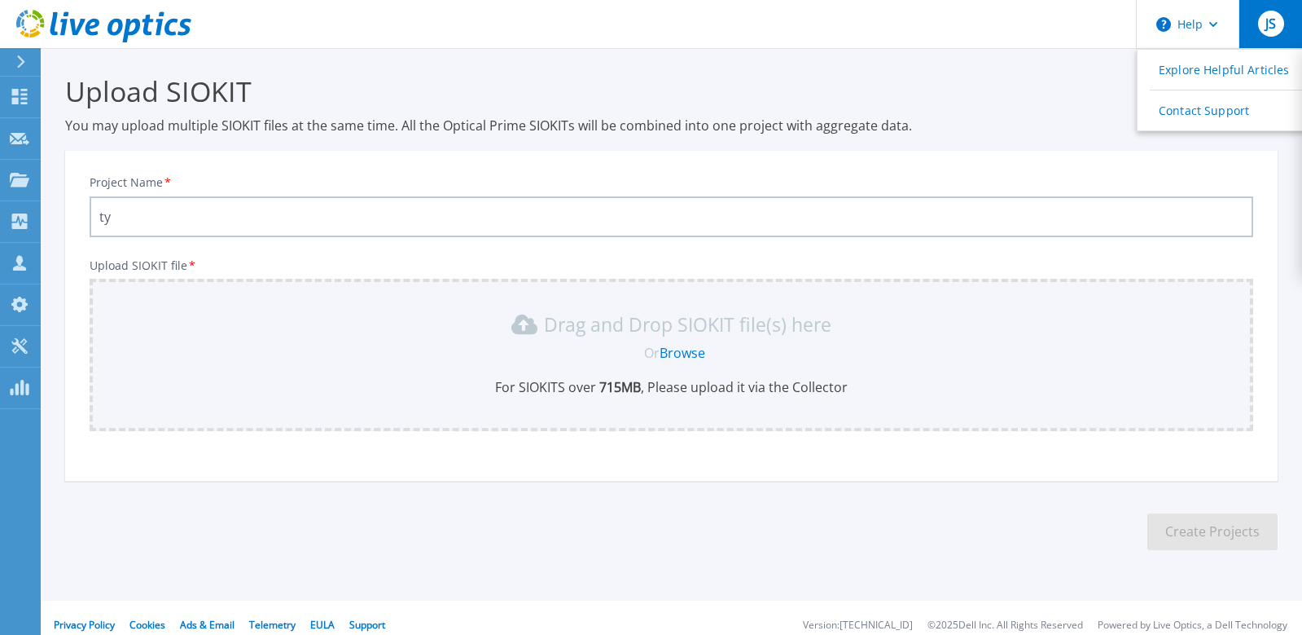
click at [1281, 22] on div "JS" at bounding box center [1271, 24] width 26 height 26
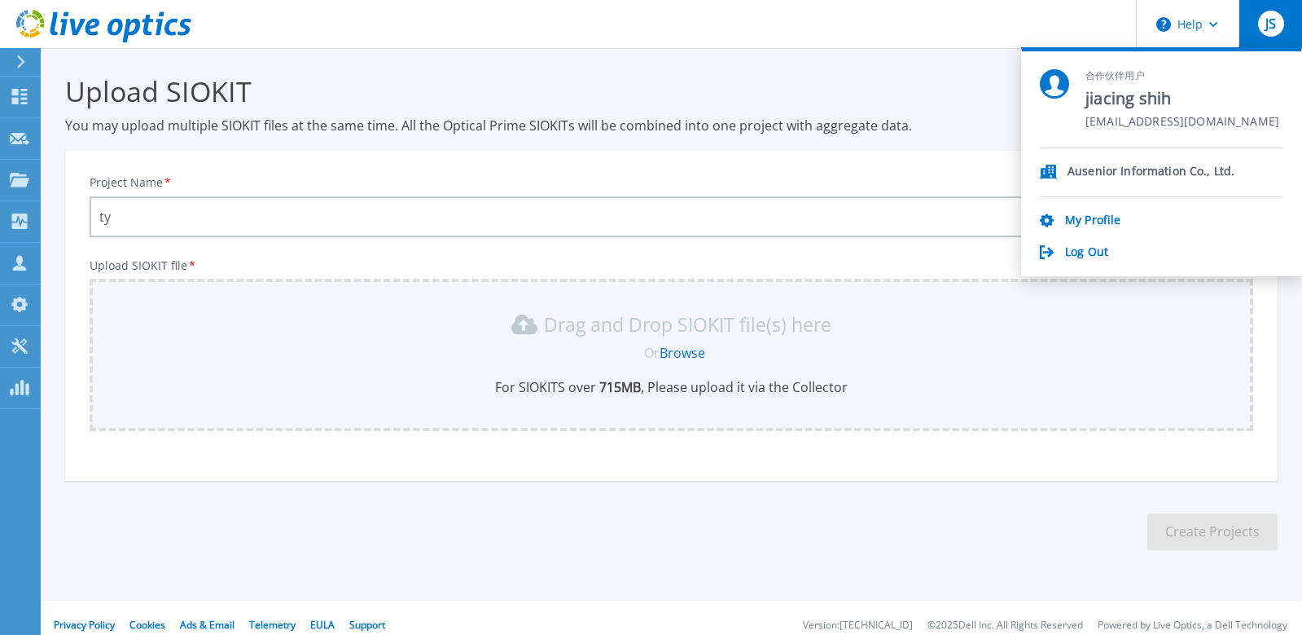
click at [313, 226] on input "ty" at bounding box center [672, 216] width 1164 height 41
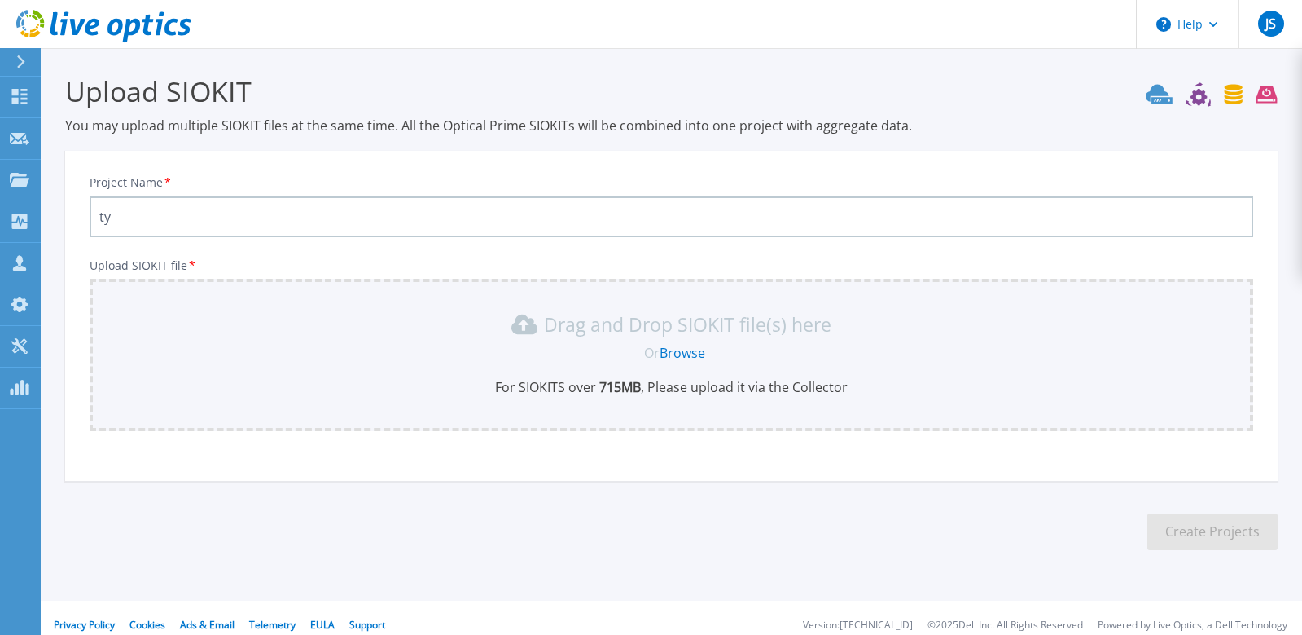
click at [22, 59] on icon at bounding box center [21, 61] width 8 height 13
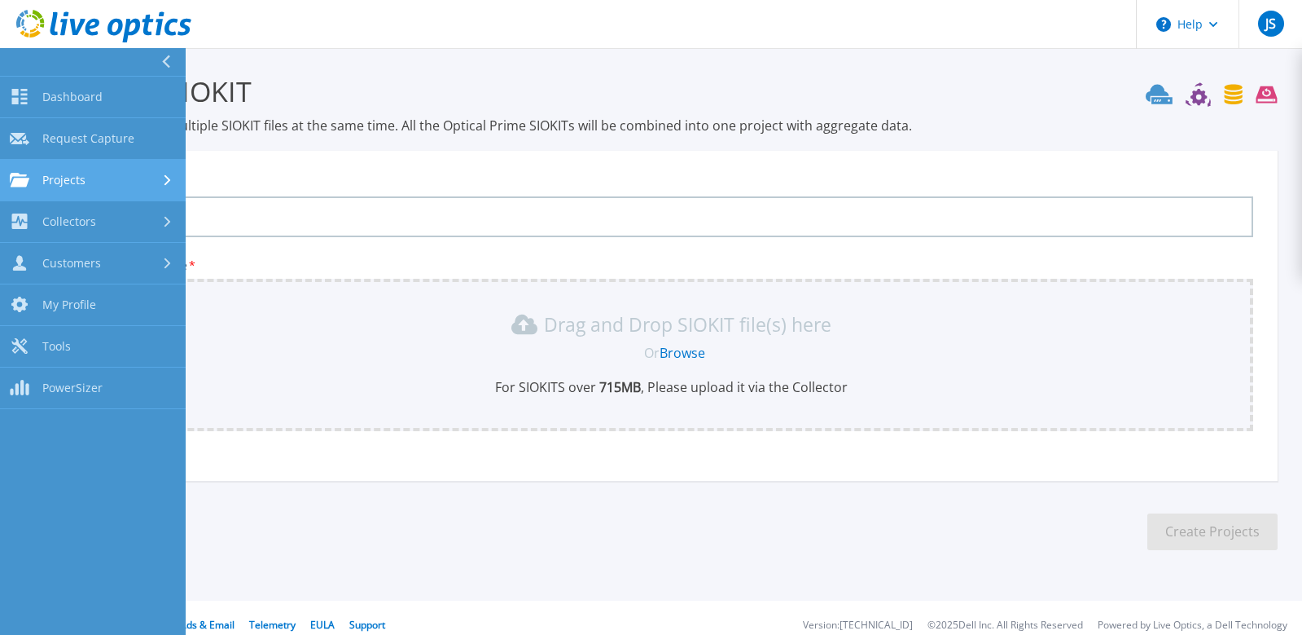
click at [77, 177] on span "Projects" at bounding box center [63, 180] width 43 height 15
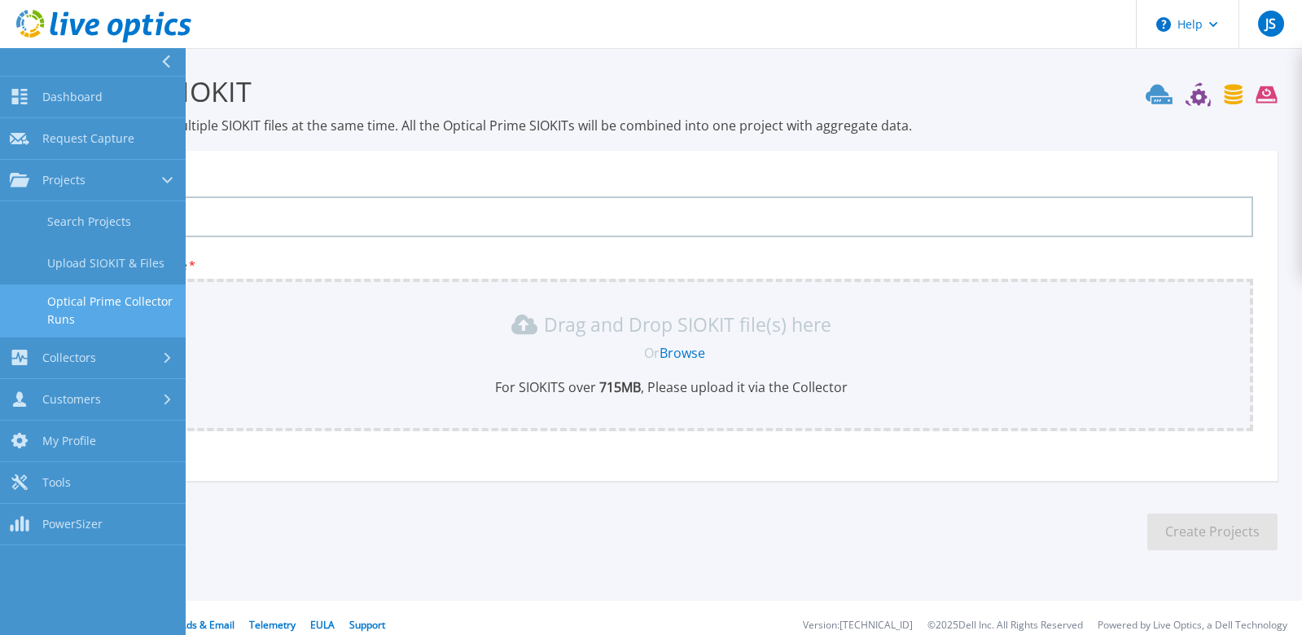
click at [113, 310] on link "Optical Prime Collector Runs" at bounding box center [93, 310] width 186 height 52
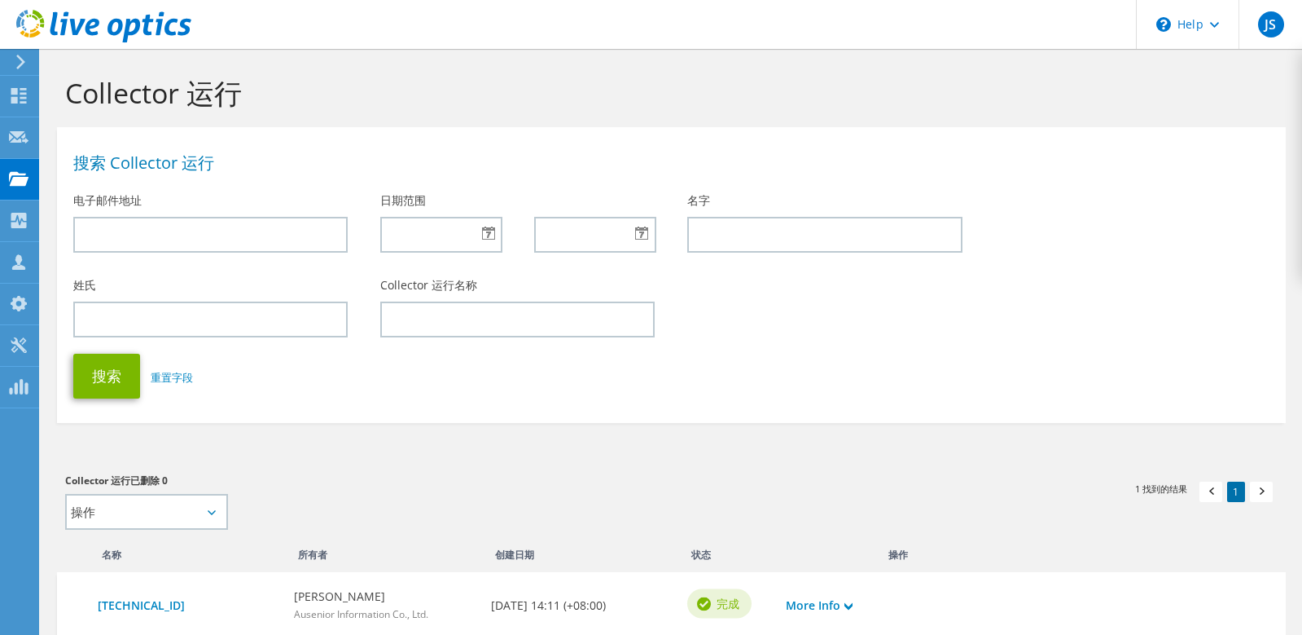
click at [22, 62] on icon at bounding box center [21, 62] width 12 height 15
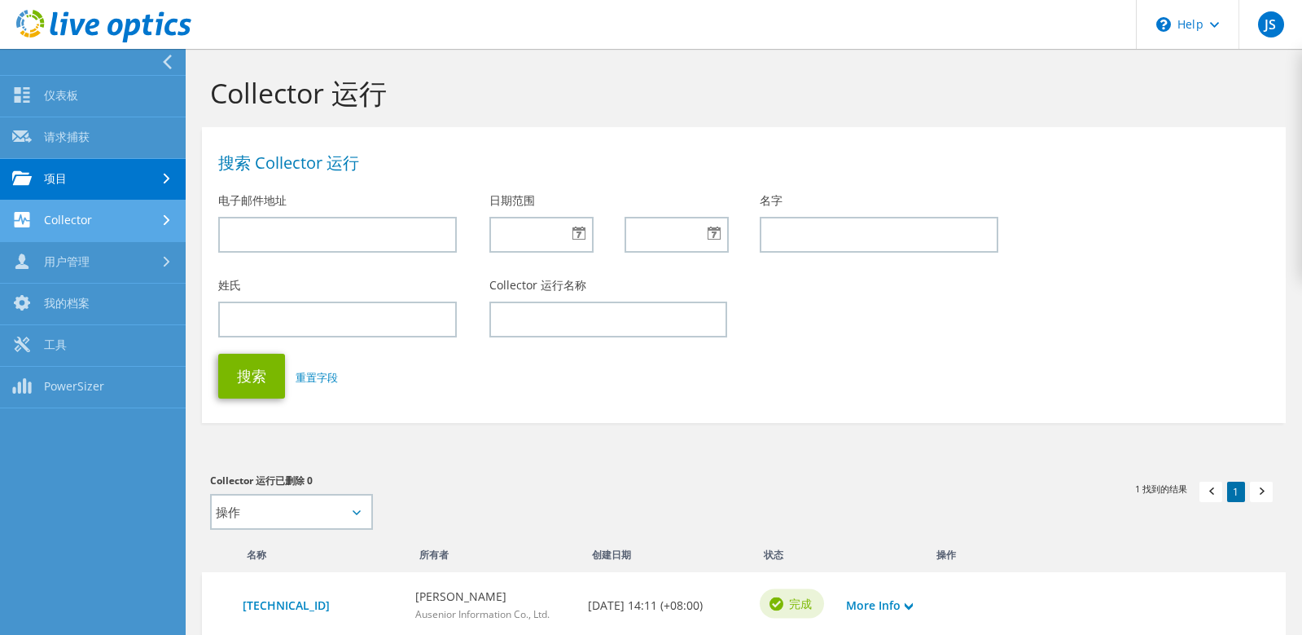
click at [97, 213] on link "Collector" at bounding box center [93, 221] width 186 height 42
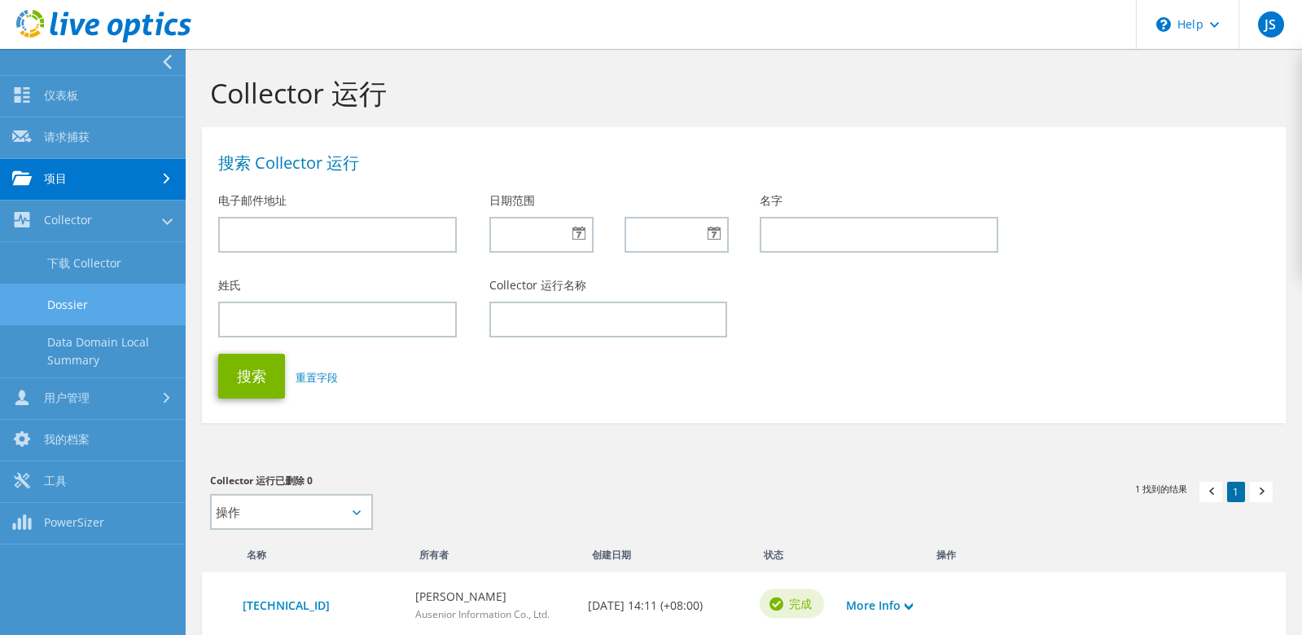
click at [77, 301] on link "Dossier" at bounding box center [93, 304] width 186 height 42
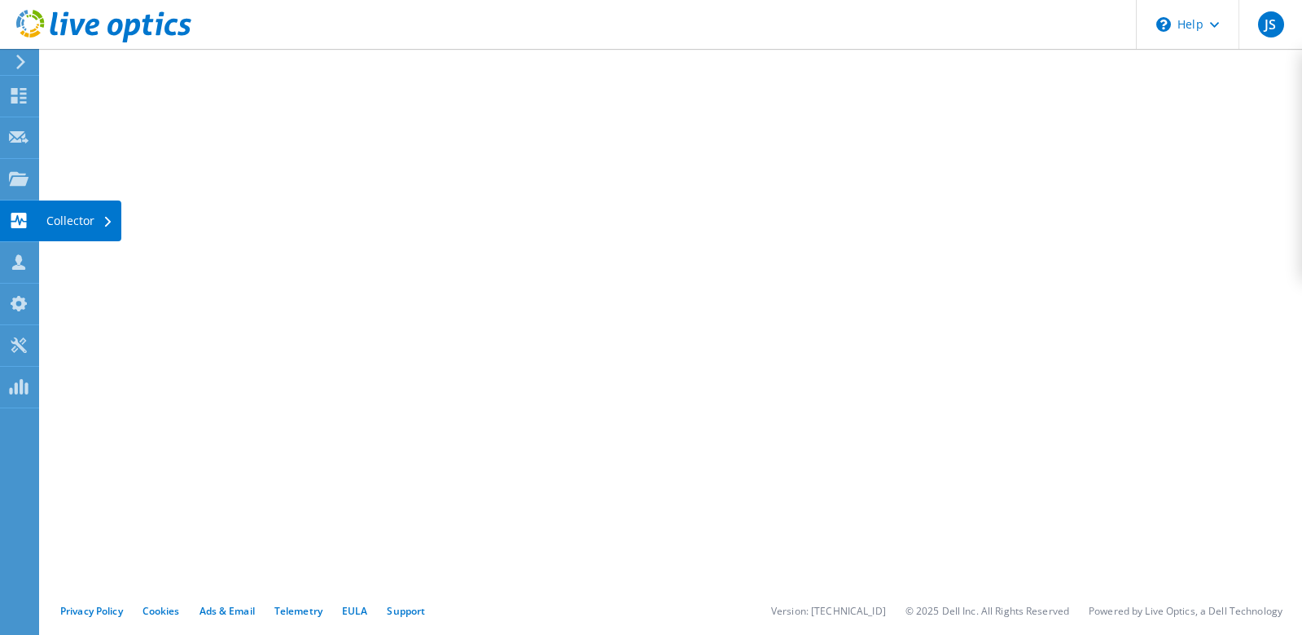
click at [72, 213] on div "Collector" at bounding box center [79, 220] width 83 height 41
click at [85, 222] on div "收藏家" at bounding box center [72, 220] width 69 height 41
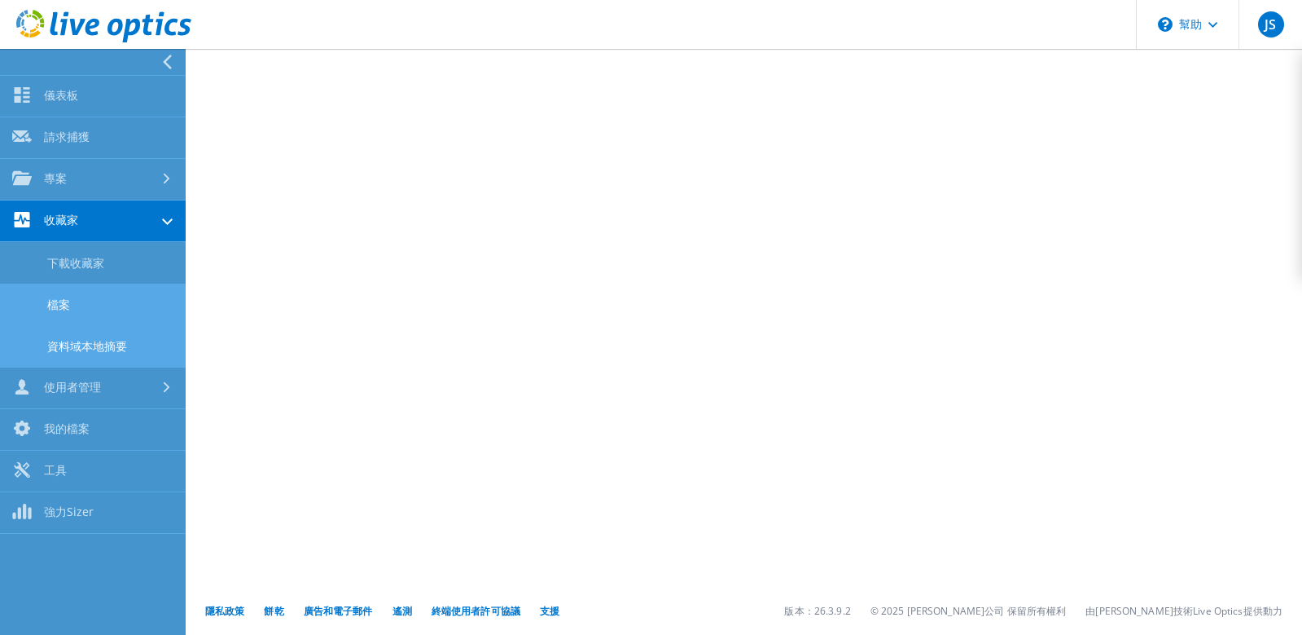
click at [107, 339] on link "資料域本地摘要" at bounding box center [93, 346] width 186 height 42
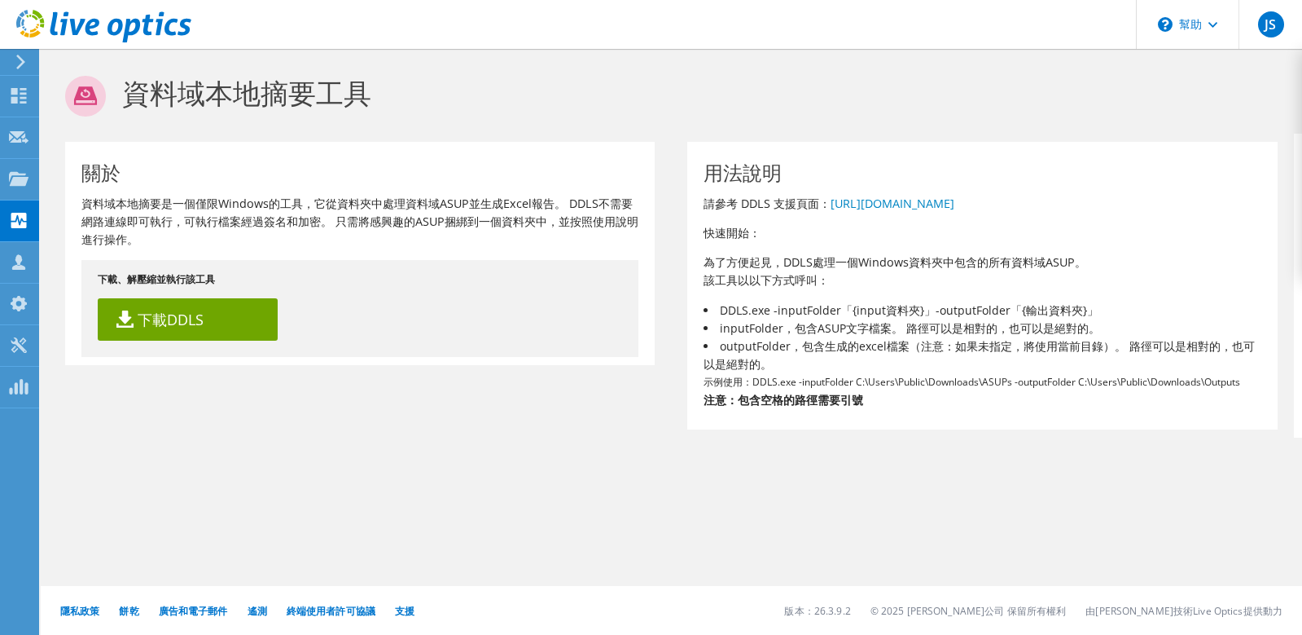
click at [17, 61] on icon at bounding box center [21, 62] width 12 height 15
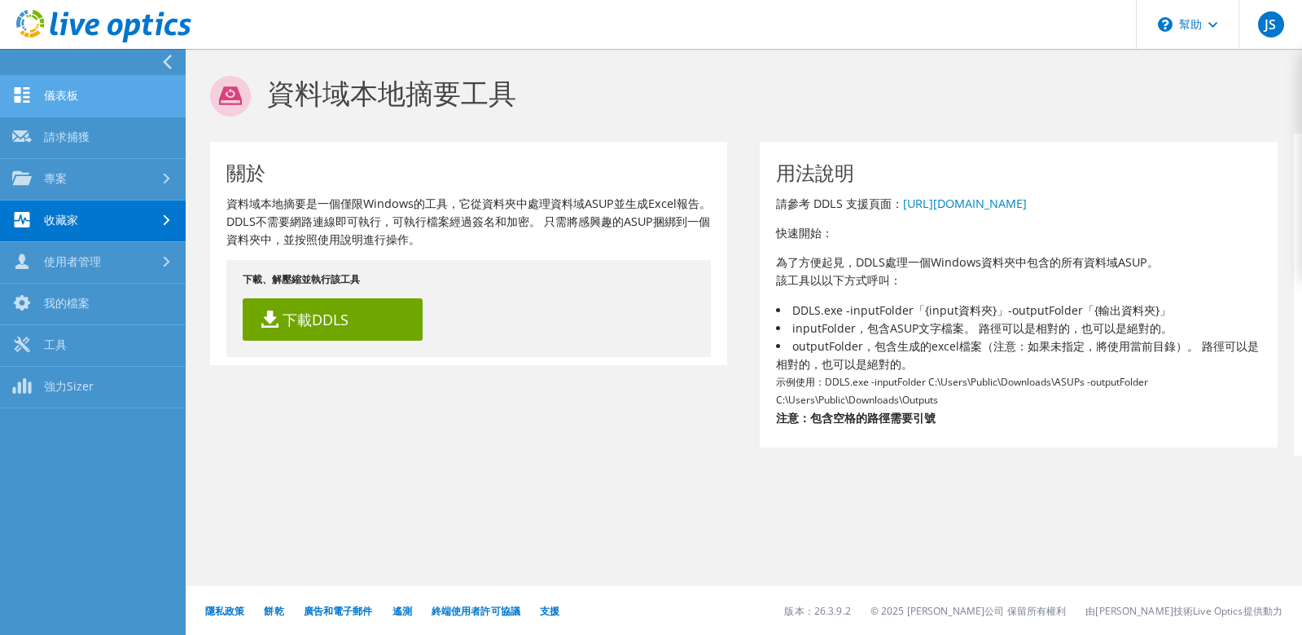
click at [93, 94] on link "儀表板" at bounding box center [93, 97] width 186 height 42
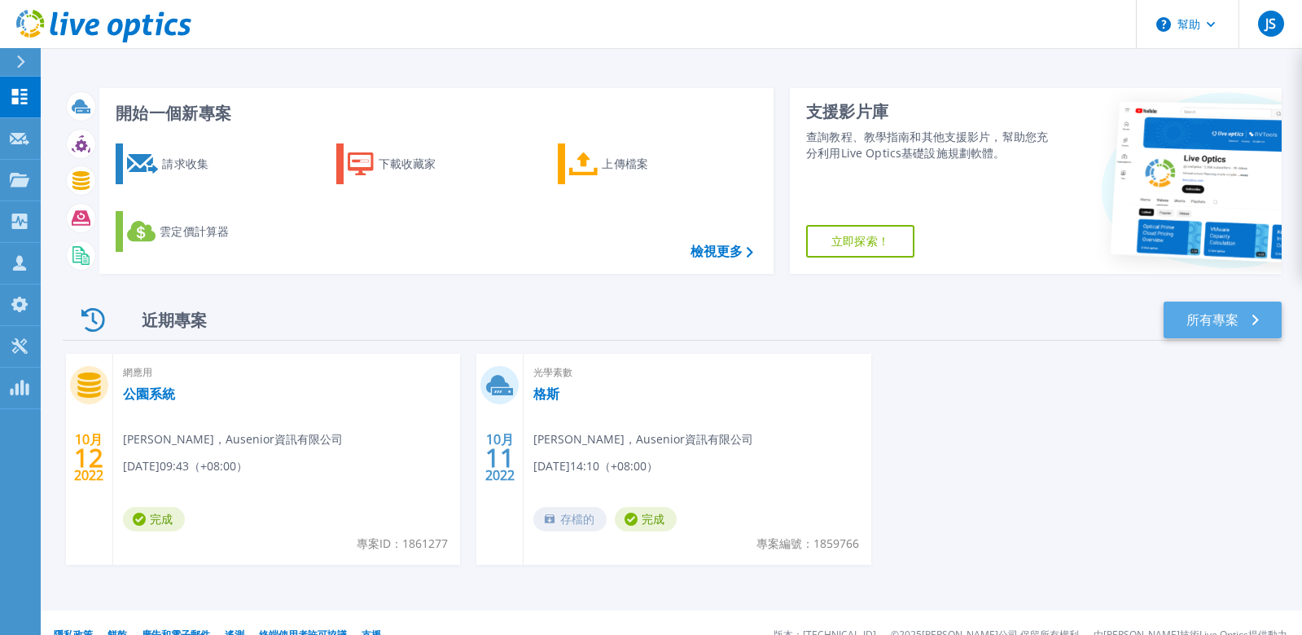
click at [1238, 329] on link "所有專案" at bounding box center [1223, 319] width 118 height 37
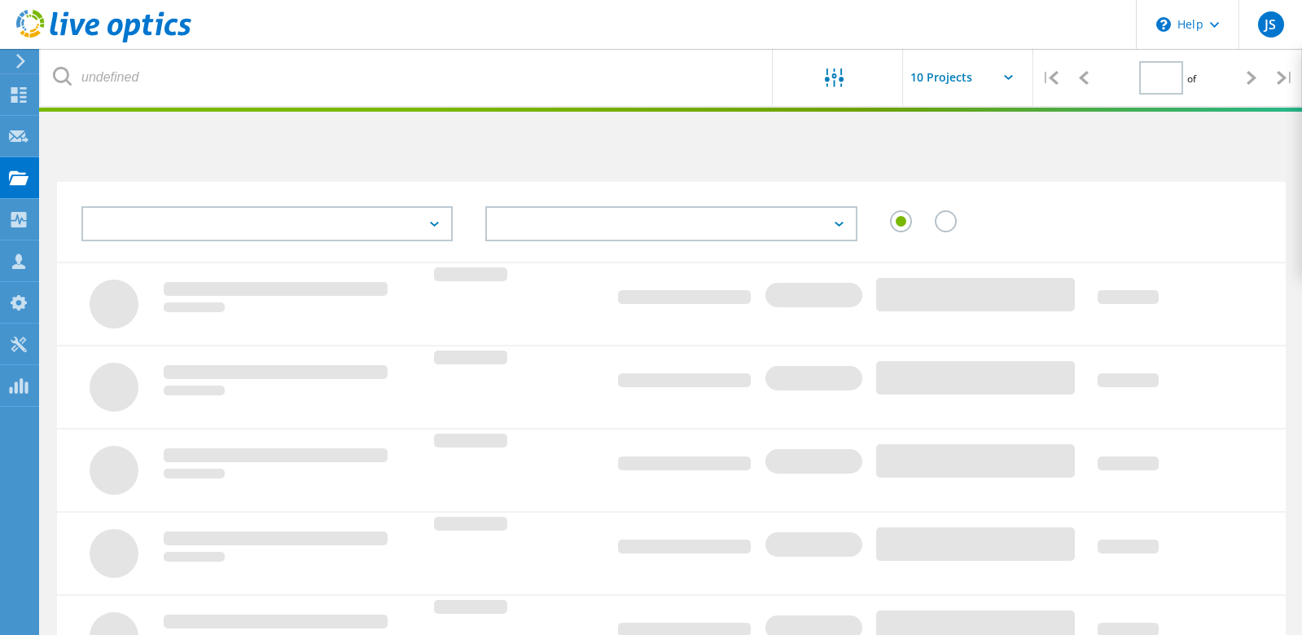
type input "1"
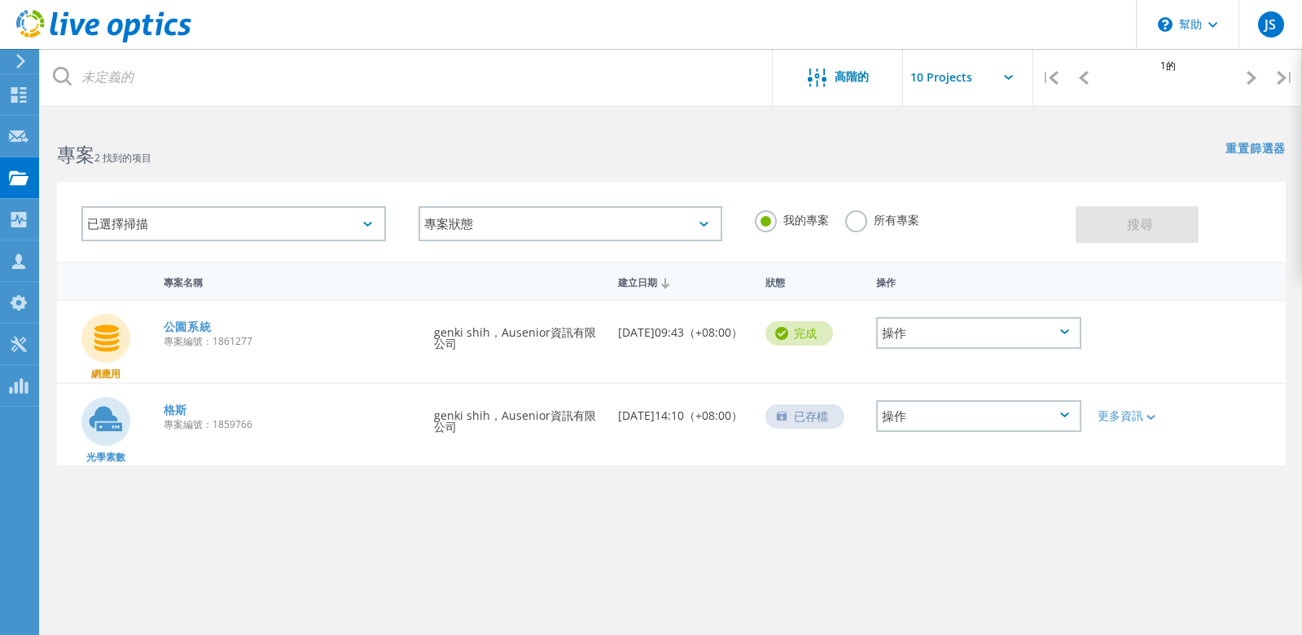
click at [893, 213] on label "所有專案" at bounding box center [883, 217] width 74 height 15
click at [0, 0] on input "所有專案" at bounding box center [0, 0] width 0 height 0
click at [116, 334] on icon at bounding box center [106, 338] width 24 height 27
click at [193, 327] on link "公園系統" at bounding box center [188, 326] width 48 height 11
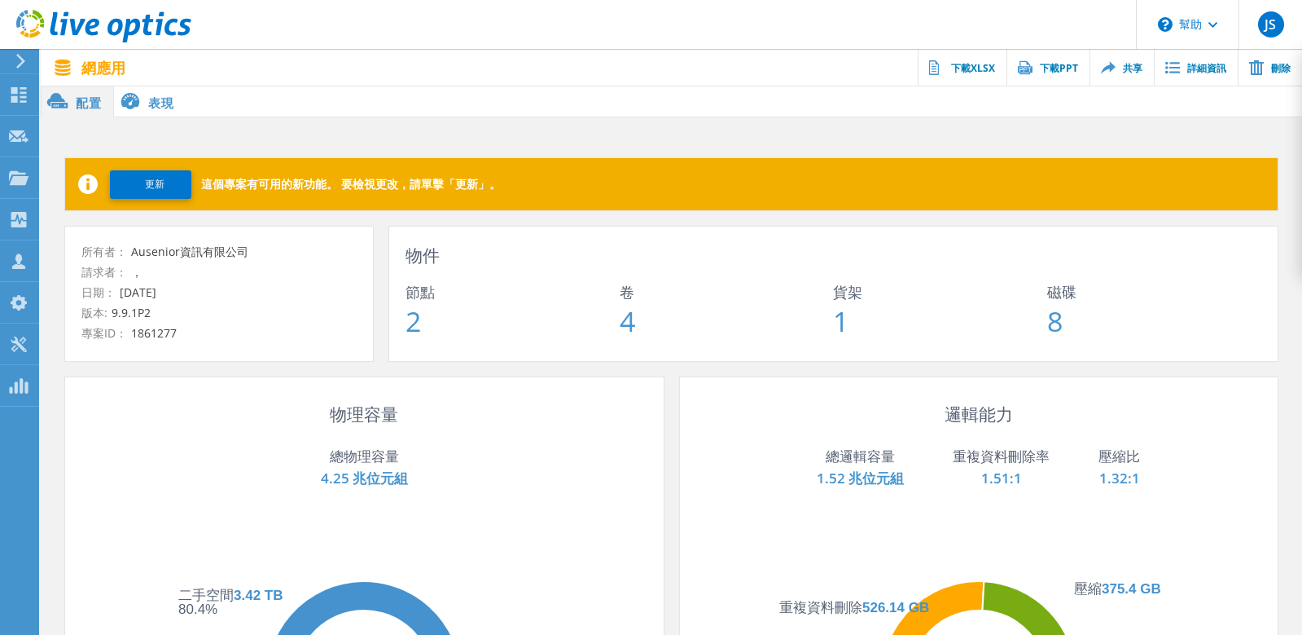
click at [15, 59] on icon at bounding box center [21, 61] width 12 height 15
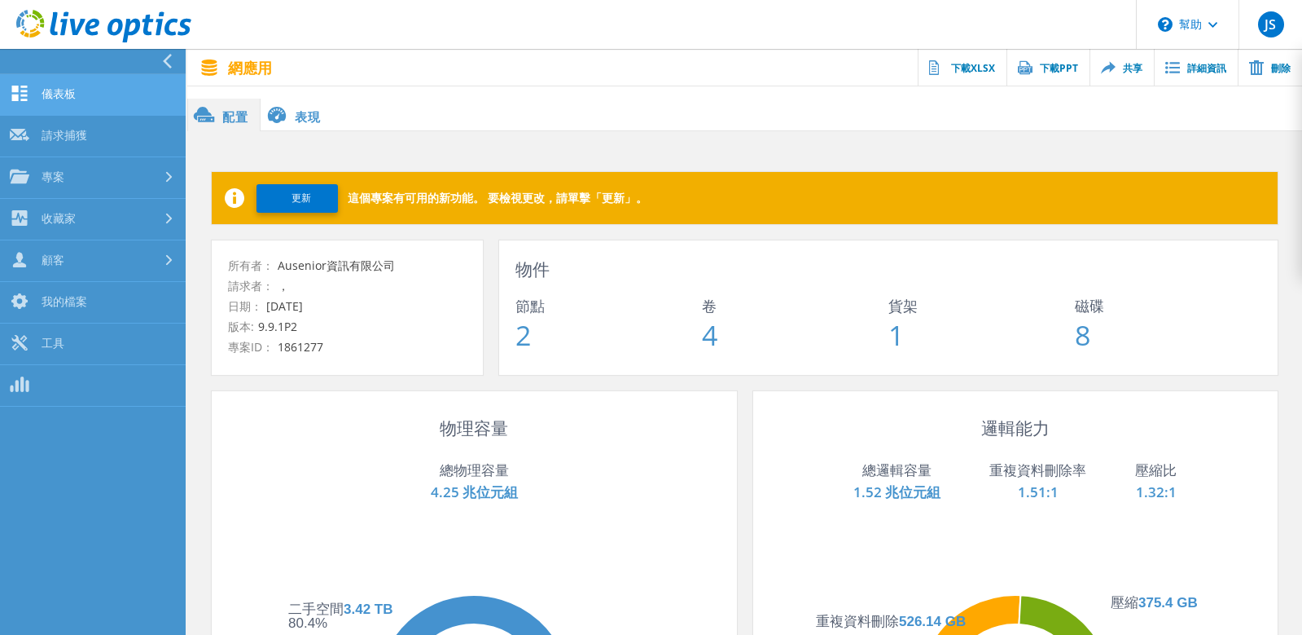
click at [83, 94] on link "儀表板" at bounding box center [93, 95] width 186 height 42
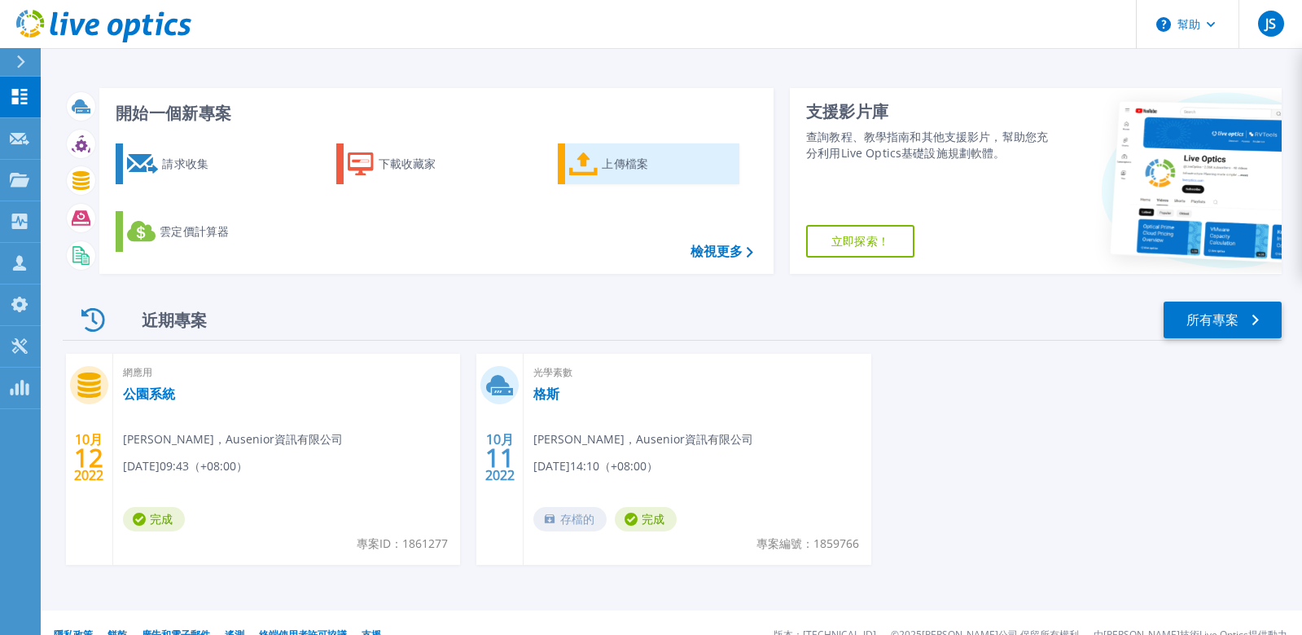
click at [630, 166] on div "上傳檔案" at bounding box center [667, 163] width 130 height 33
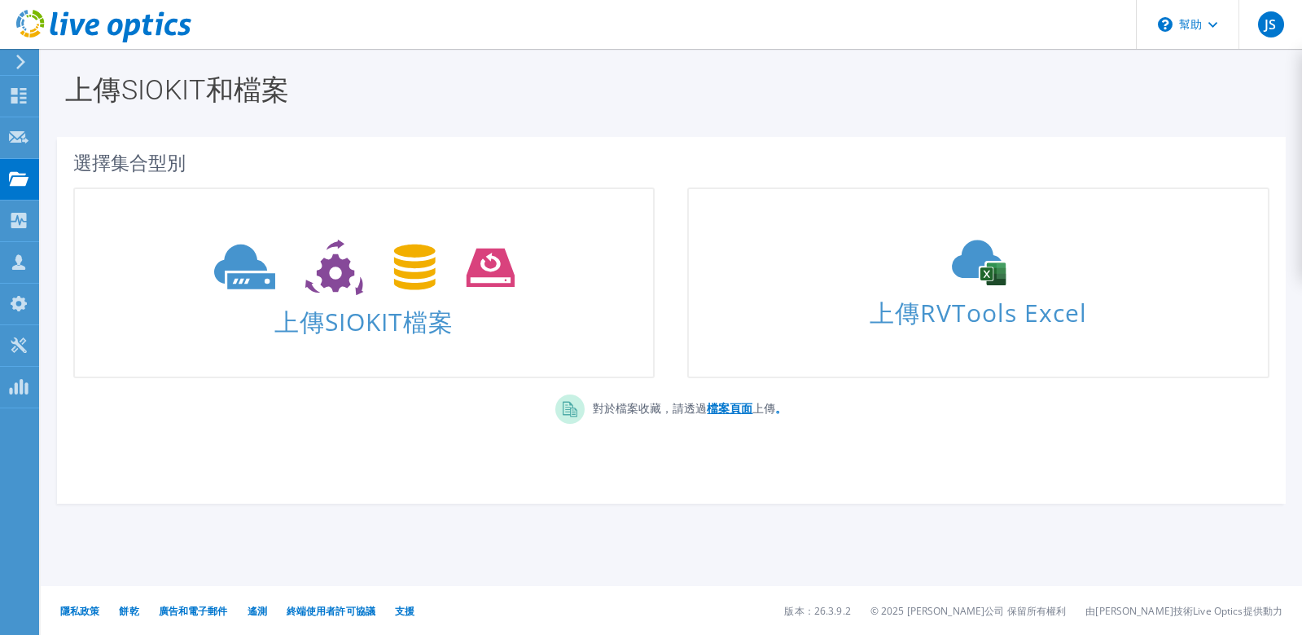
click at [737, 411] on b "檔案頁面" at bounding box center [730, 407] width 46 height 15
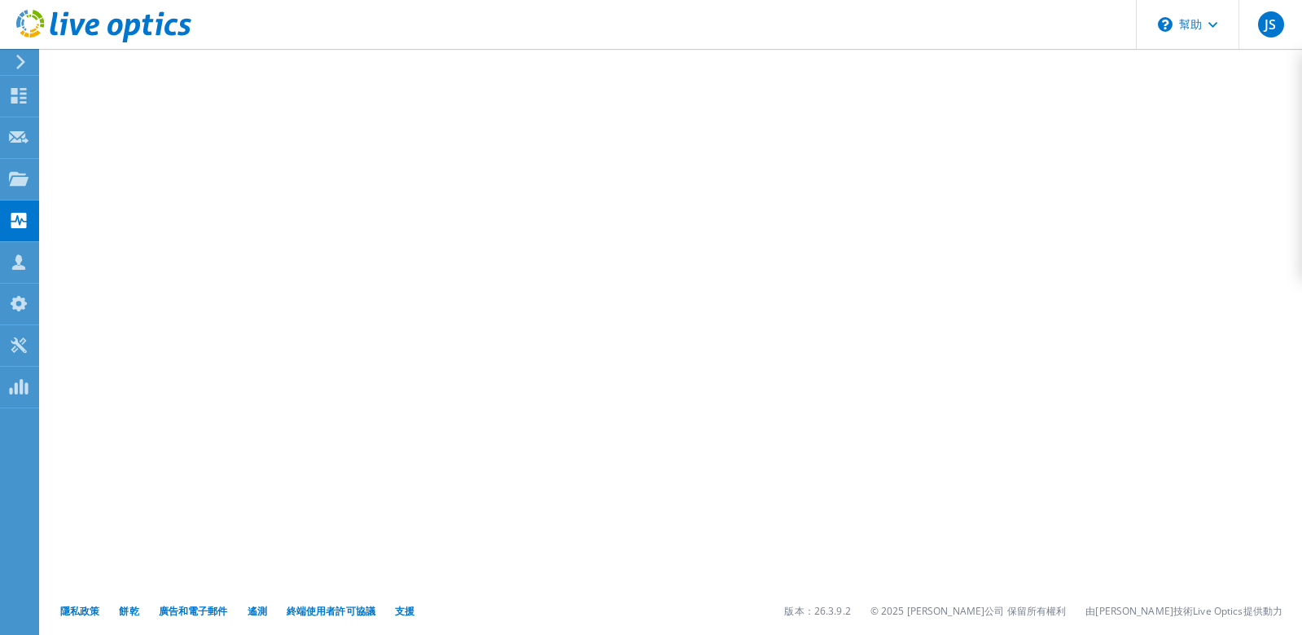
scroll to position [33, 0]
click at [16, 29] on icon at bounding box center [103, 26] width 175 height 33
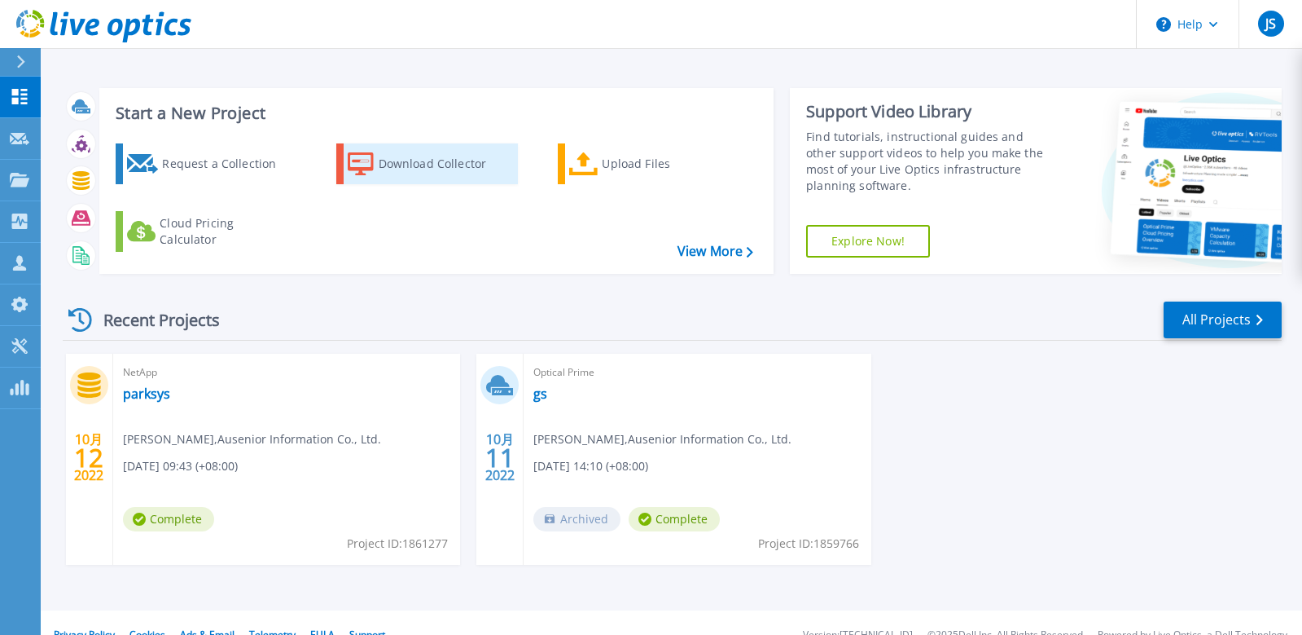
click at [414, 159] on div "Download Collector" at bounding box center [444, 163] width 130 height 33
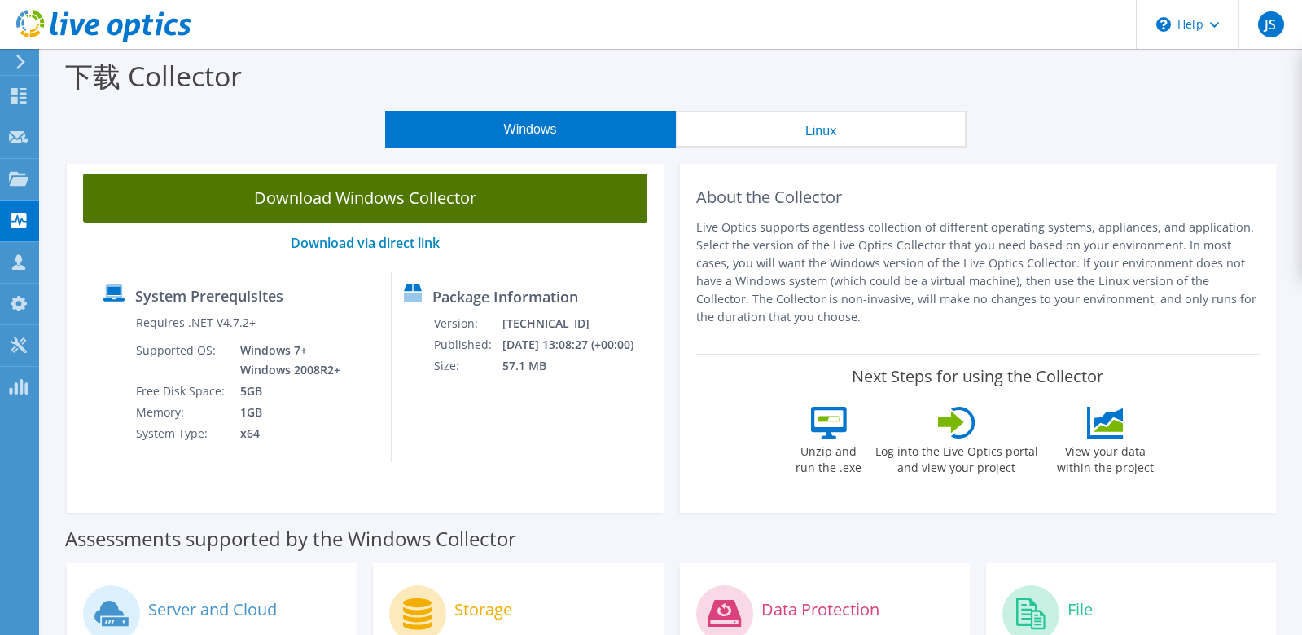
click at [534, 205] on link "Download Windows Collector" at bounding box center [365, 197] width 564 height 49
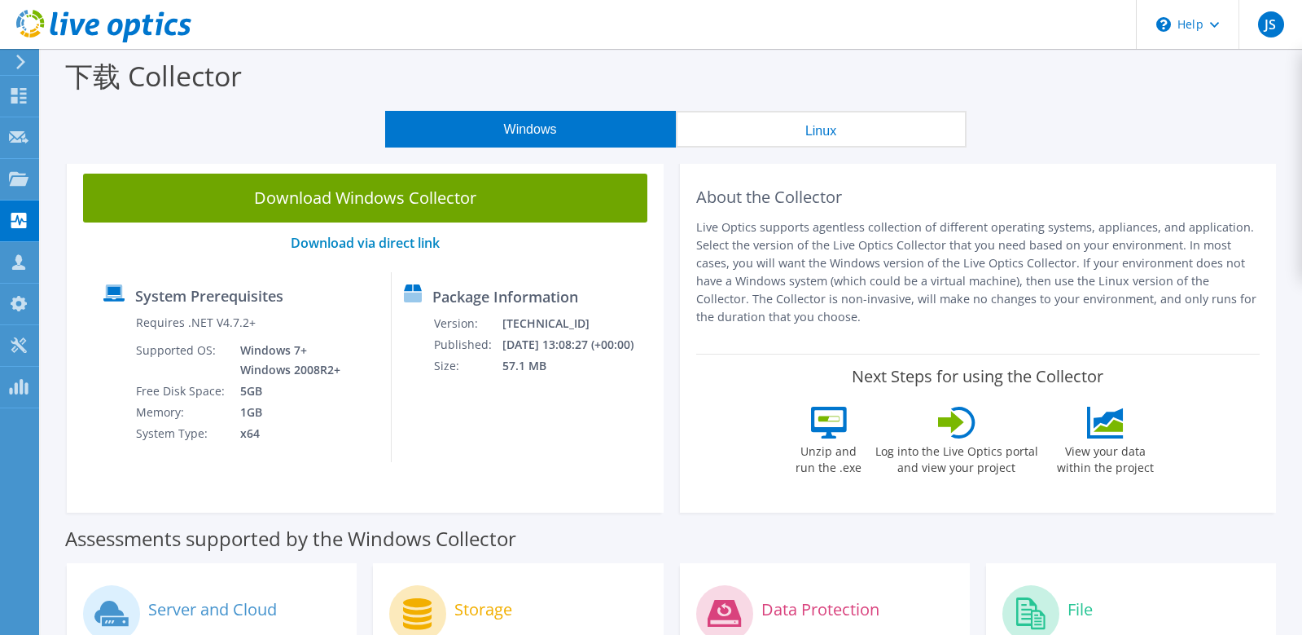
click at [720, 39] on header "JS 合作伙伴用户 jiacing shih genki.shih@ausenior.com.tw Ausenior Information Co., Ltd…" at bounding box center [651, 24] width 1302 height 49
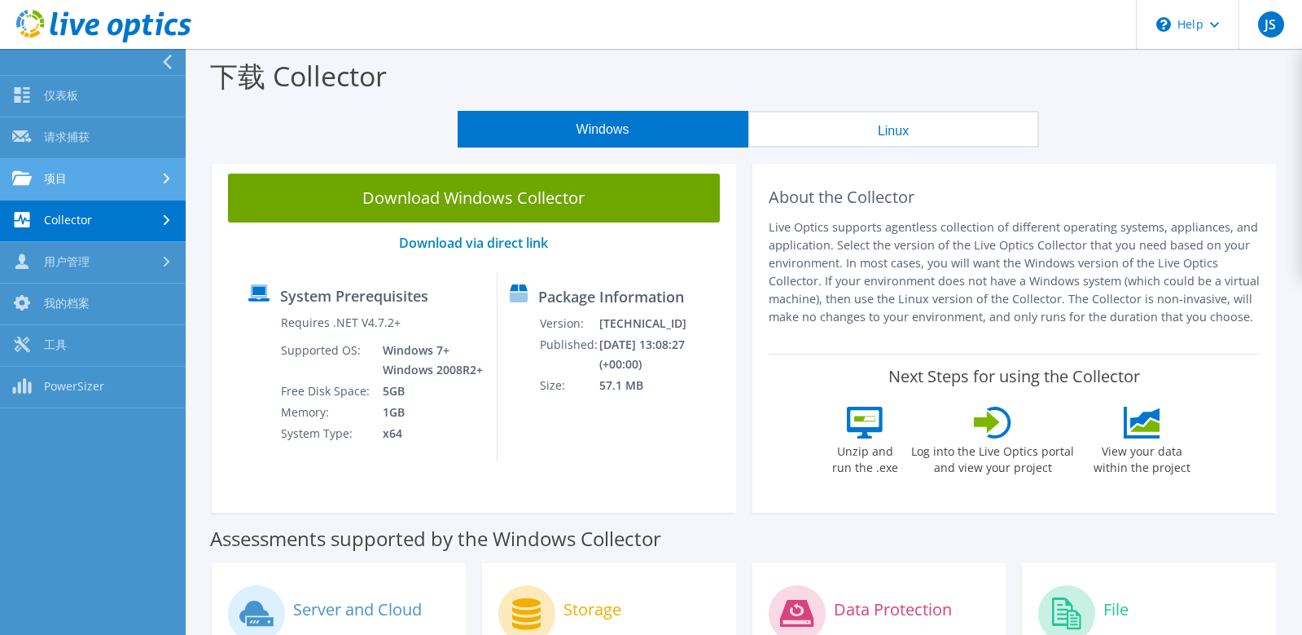
click at [88, 173] on link "项目" at bounding box center [93, 180] width 186 height 42
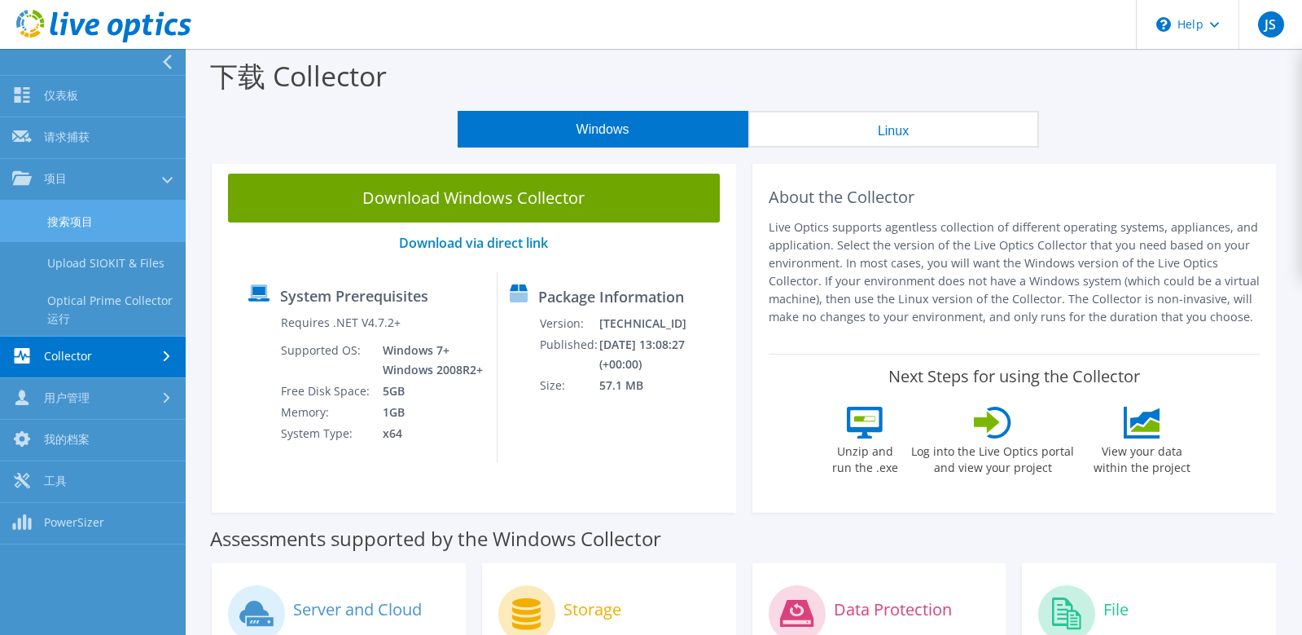
click at [81, 226] on link "搜索项目" at bounding box center [93, 221] width 186 height 42
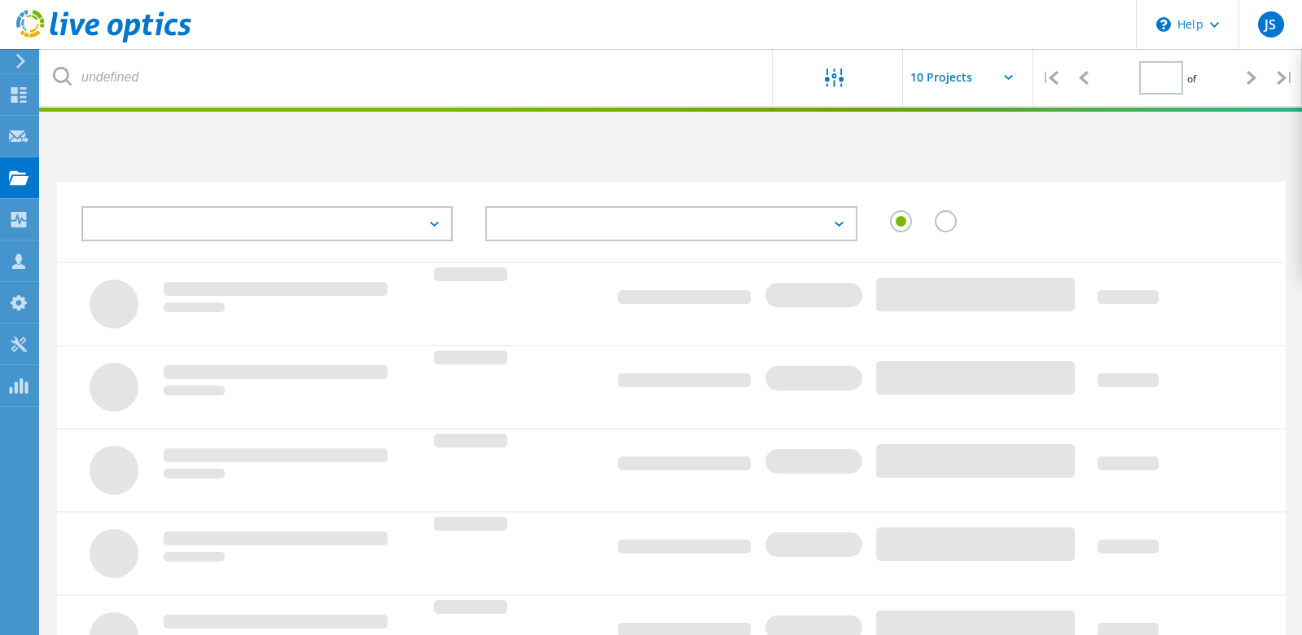
type input "1"
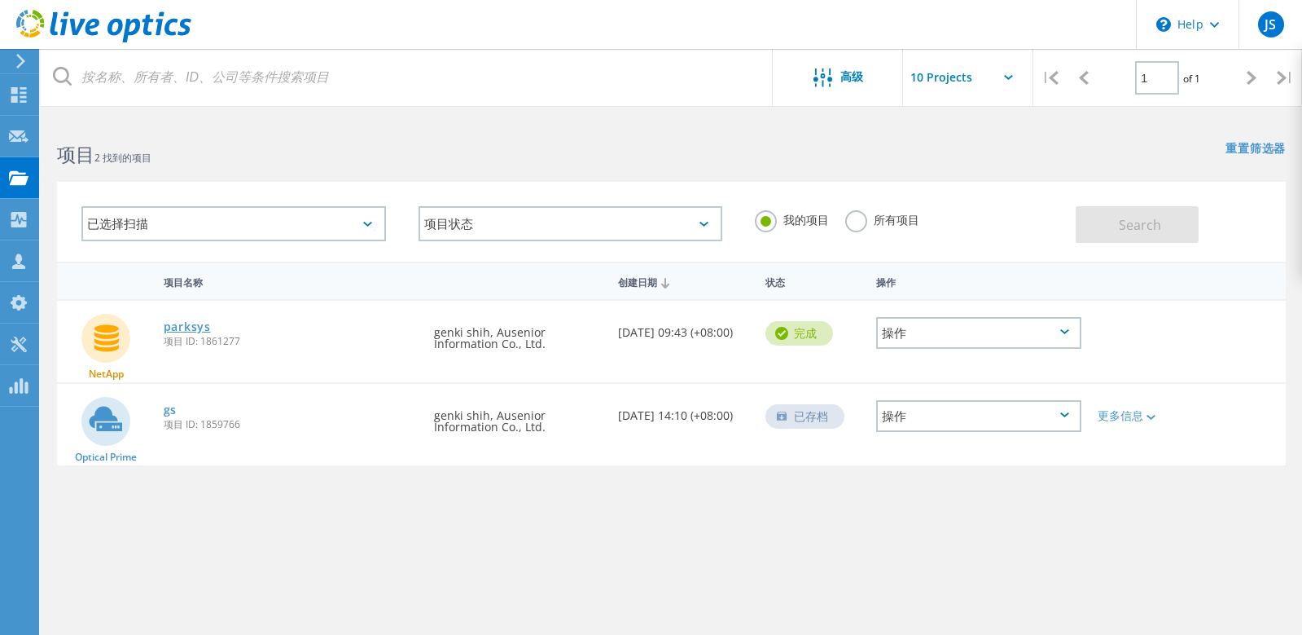
click at [196, 328] on link "parksys" at bounding box center [187, 326] width 47 height 11
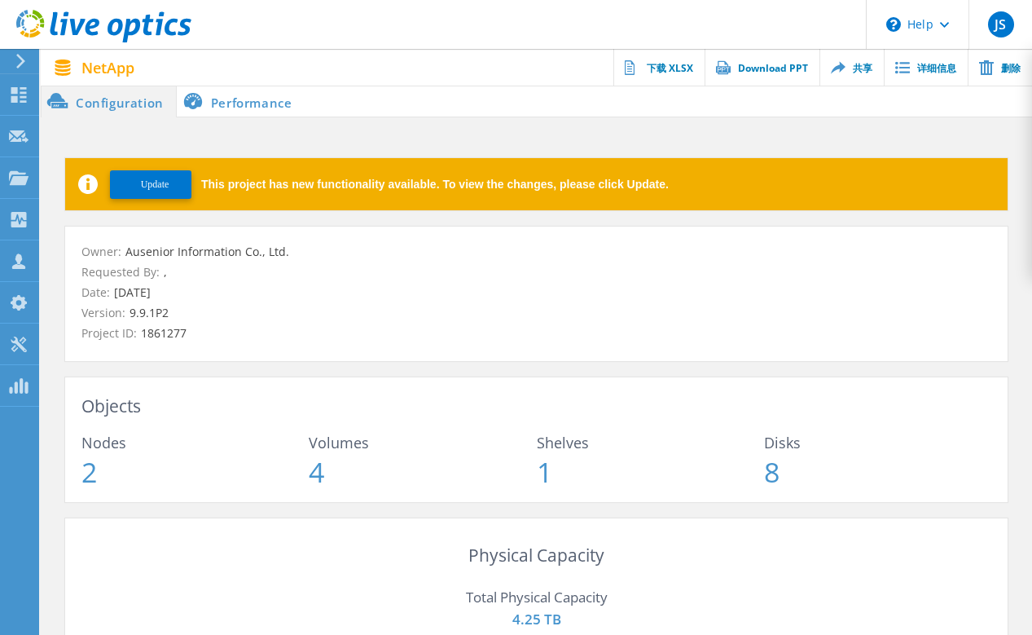
click at [24, 57] on icon at bounding box center [21, 61] width 12 height 15
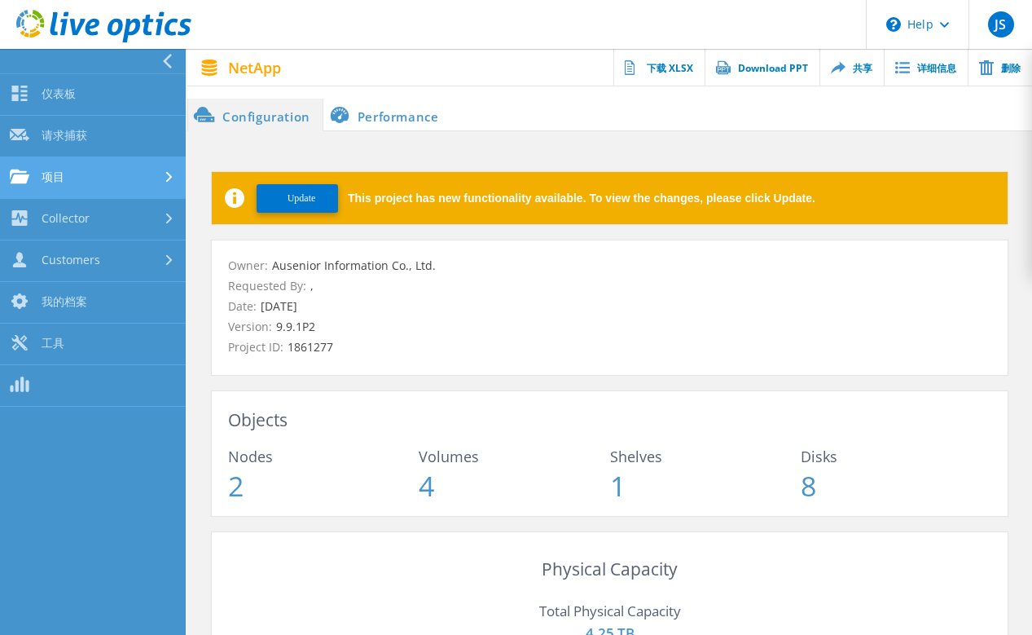
click at [111, 173] on link "项目" at bounding box center [93, 178] width 186 height 42
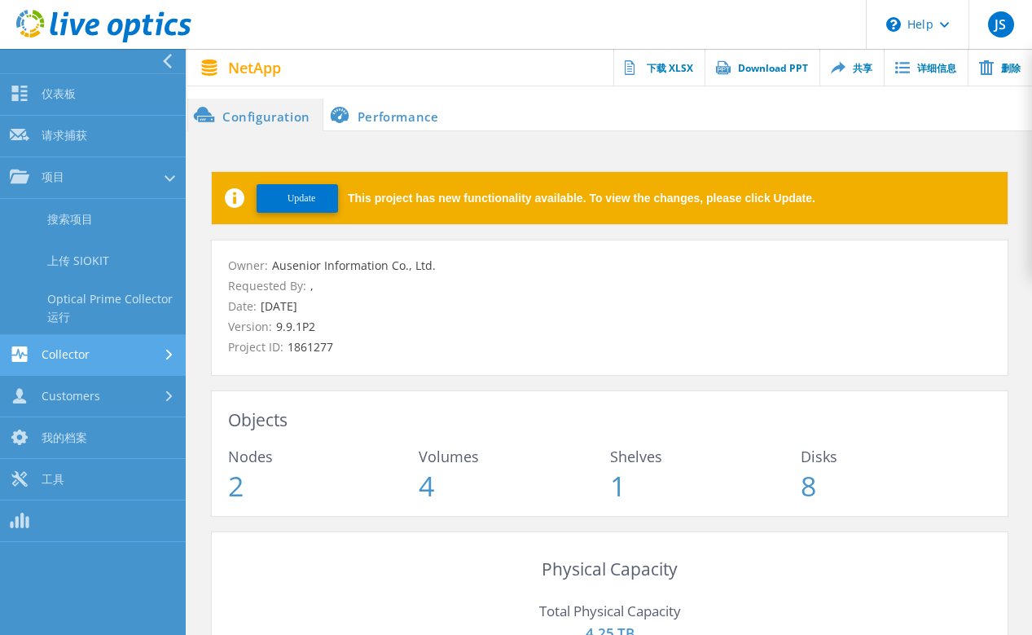
click at [116, 344] on link "Collector" at bounding box center [93, 356] width 186 height 42
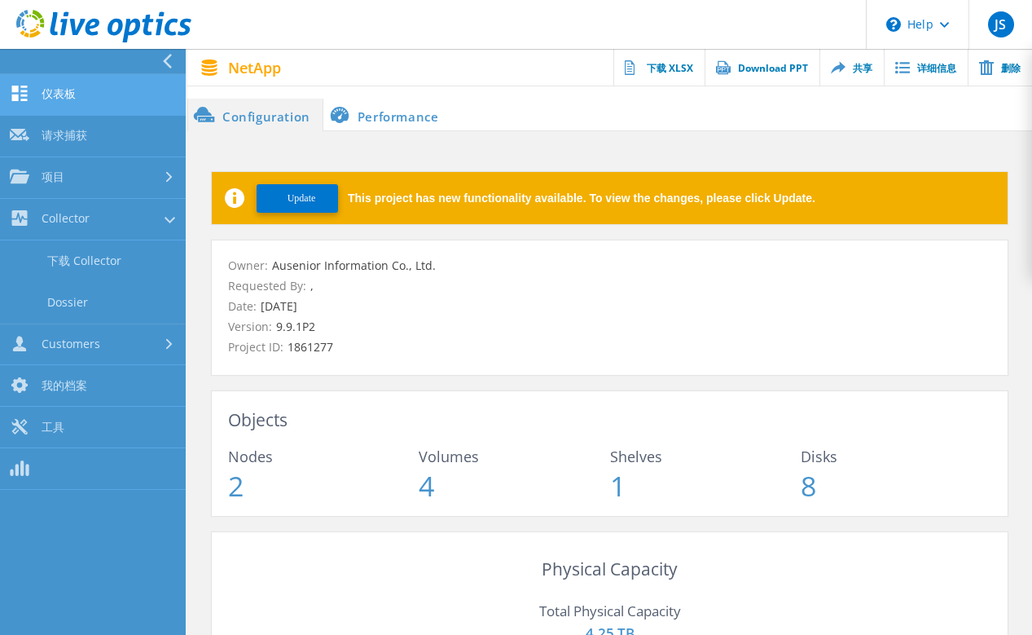
click at [84, 107] on link "仪表板" at bounding box center [93, 95] width 186 height 42
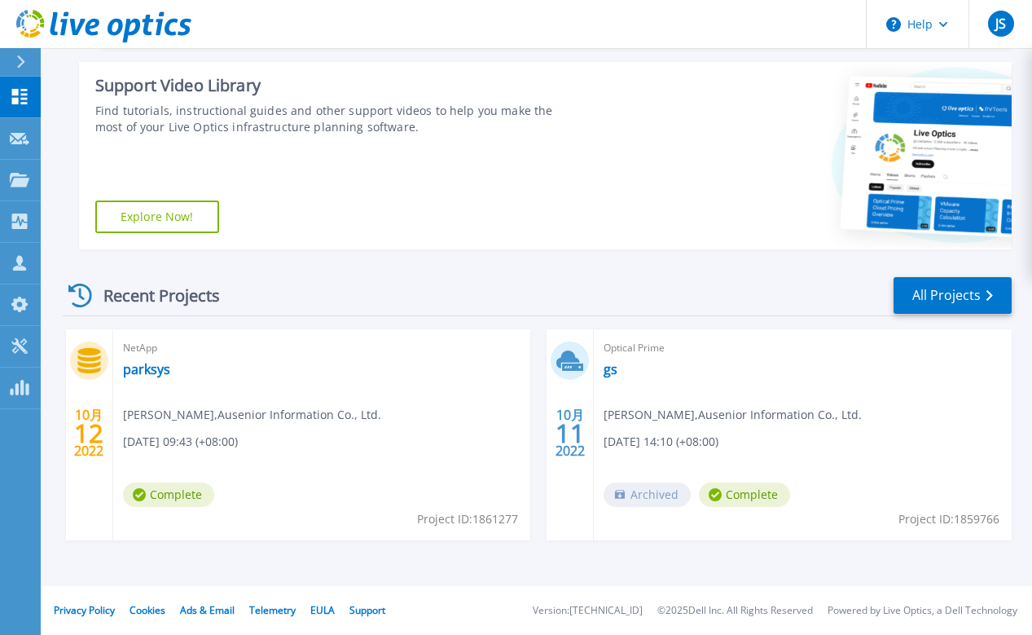
scroll to position [243, 0]
